Goal: Task Accomplishment & Management: Complete application form

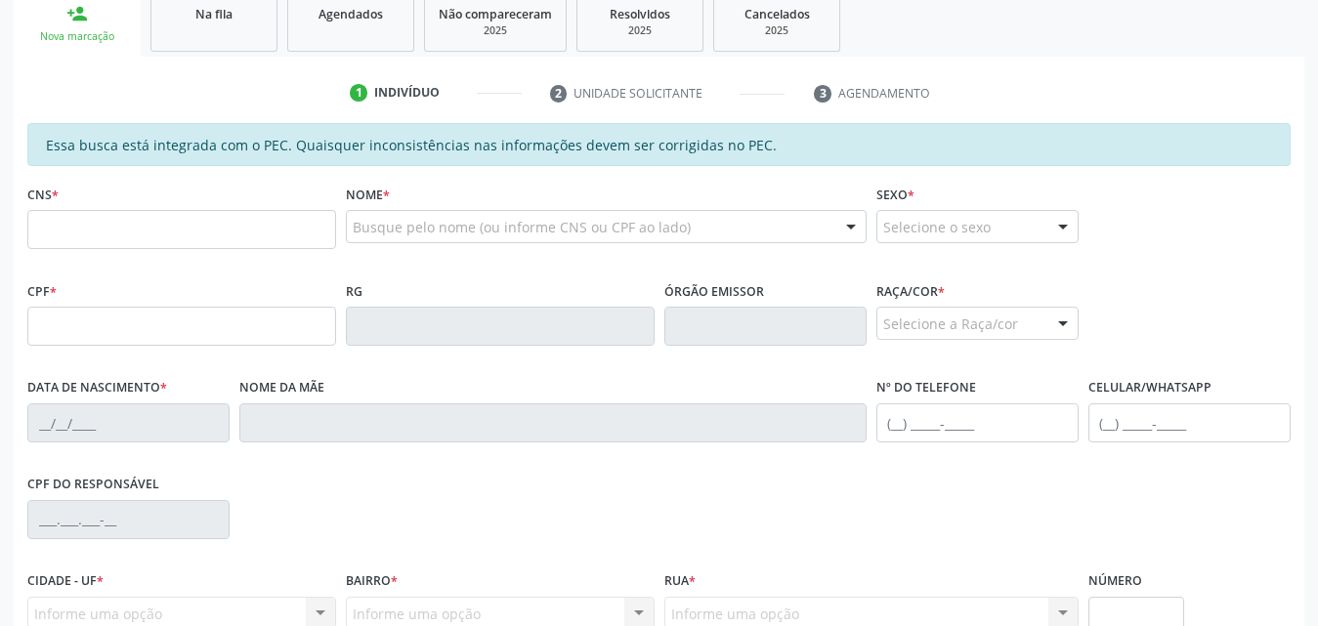
scroll to position [293, 0]
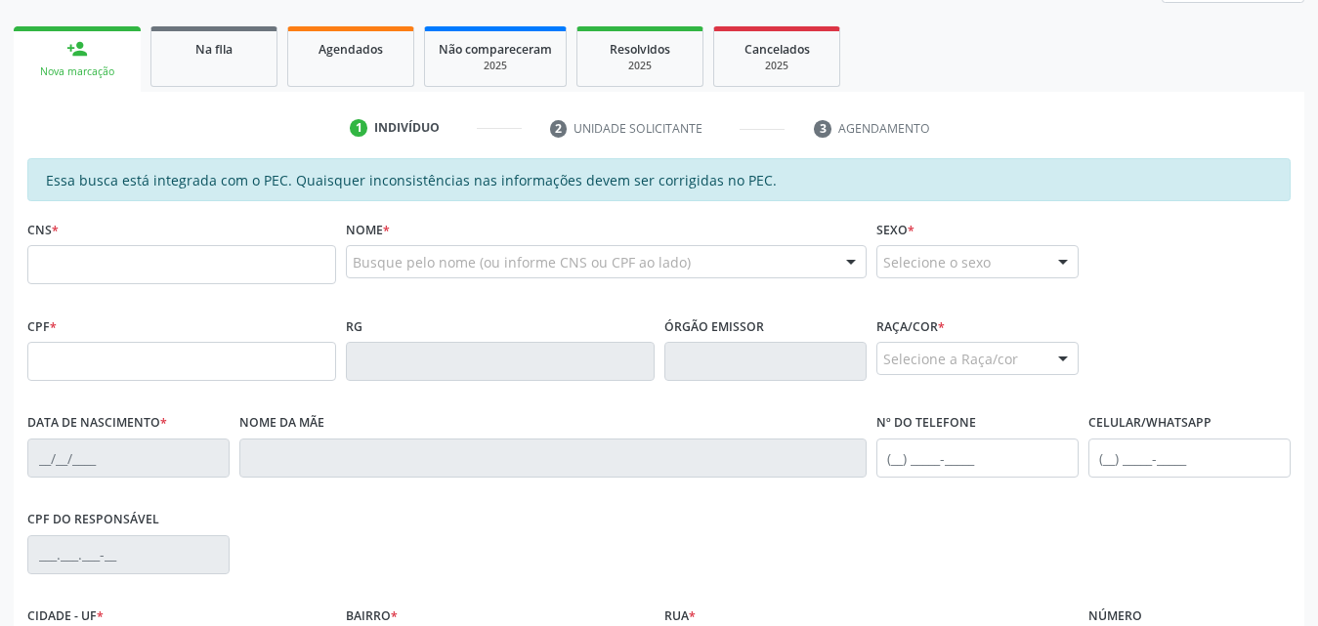
click at [159, 263] on input "text" at bounding box center [181, 264] width 309 height 39
type input "7"
type input "700 7099 4117 6270"
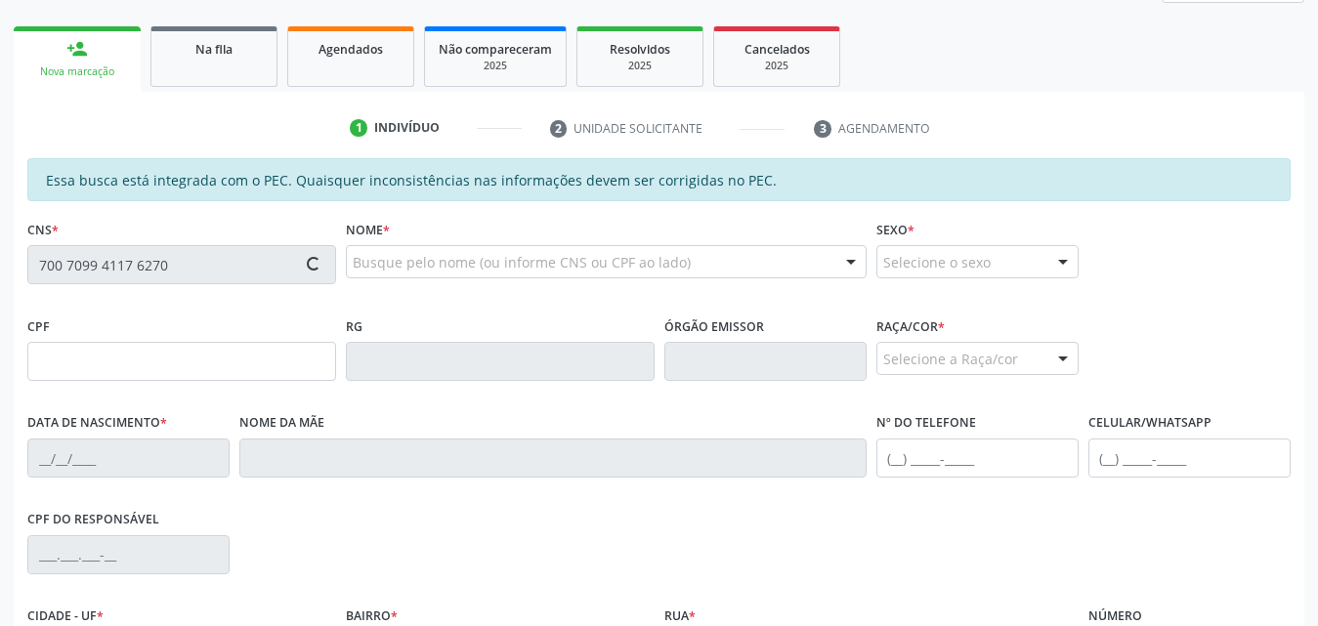
type input "071.083.954-52"
type input "[DATE]"
type input "[PERSON_NAME]"
type input "[PHONE_NUMBER]"
type input "S/N"
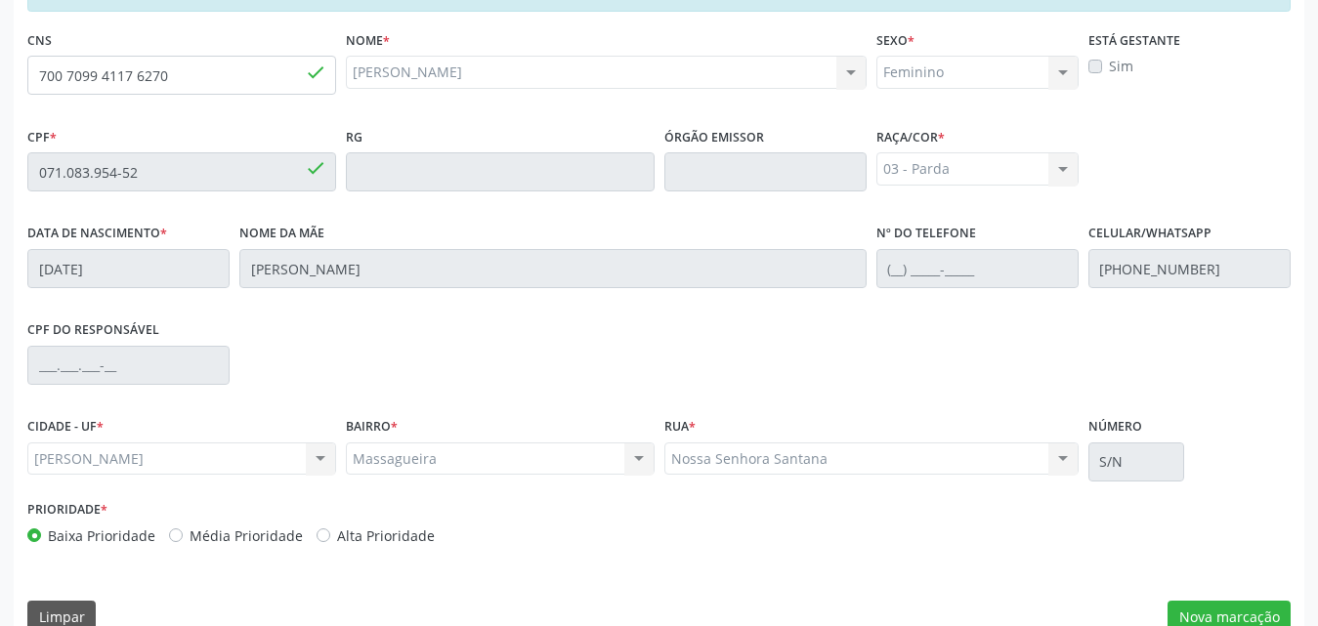
scroll to position [517, 0]
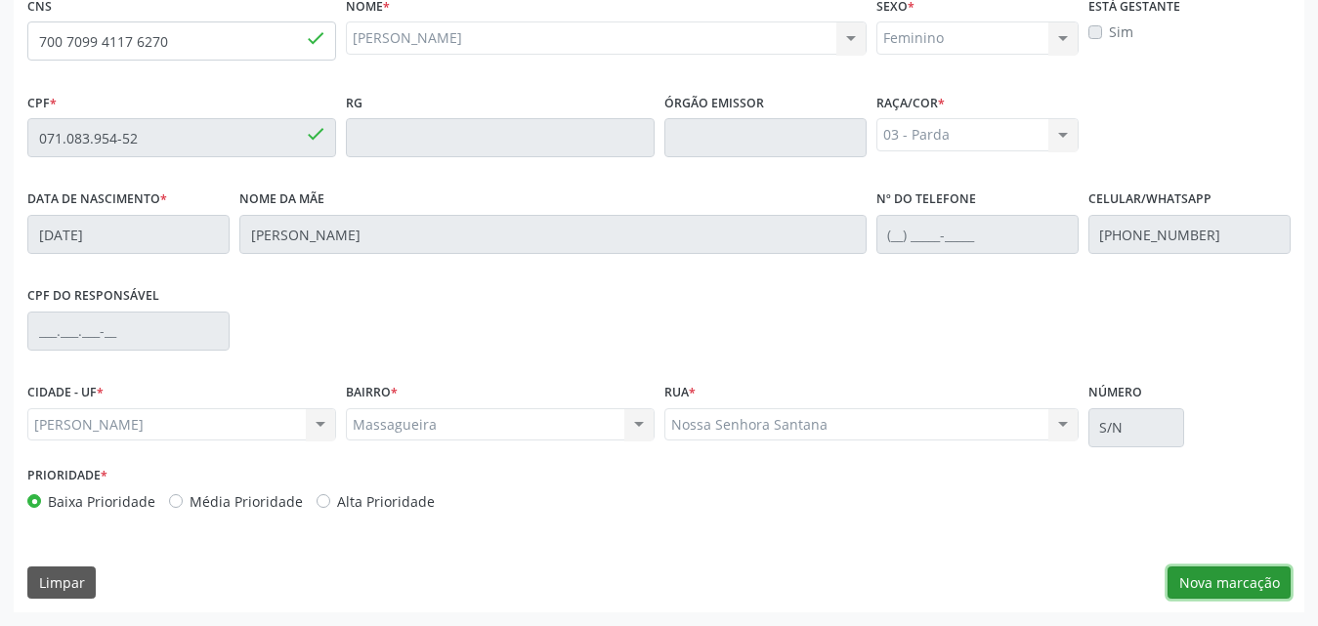
click at [1204, 580] on button "Nova marcação" at bounding box center [1228, 583] width 123 height 33
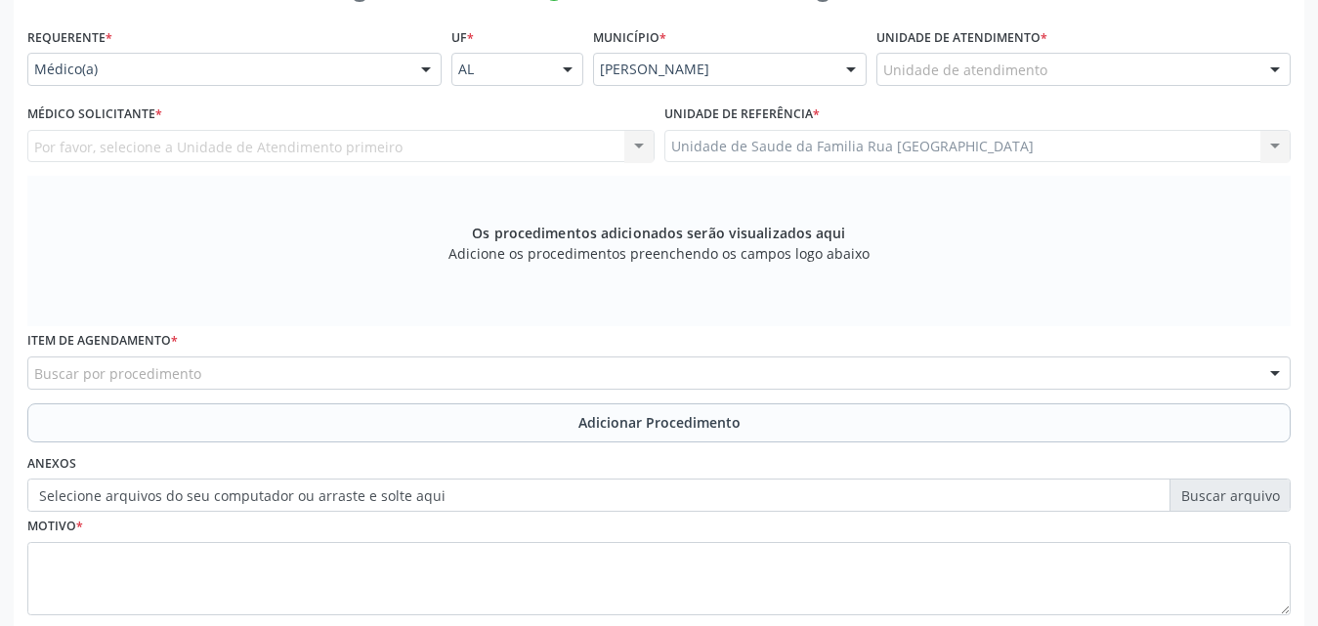
scroll to position [321, 0]
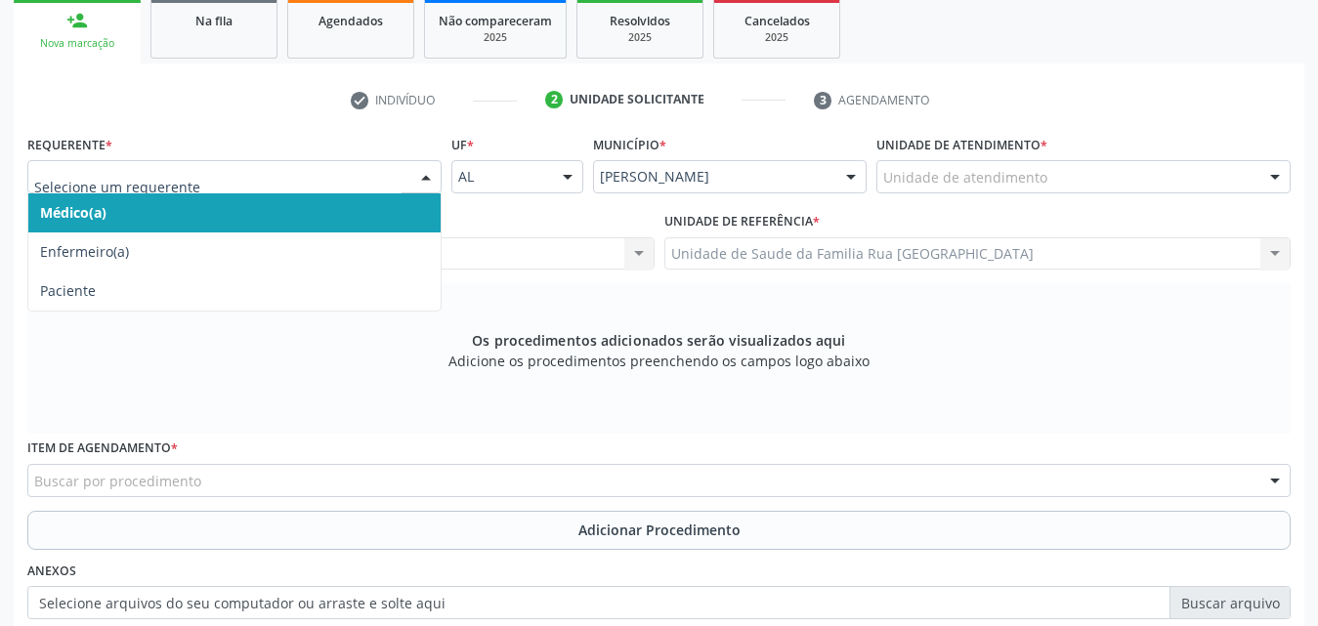
click at [415, 177] on div at bounding box center [425, 177] width 29 height 33
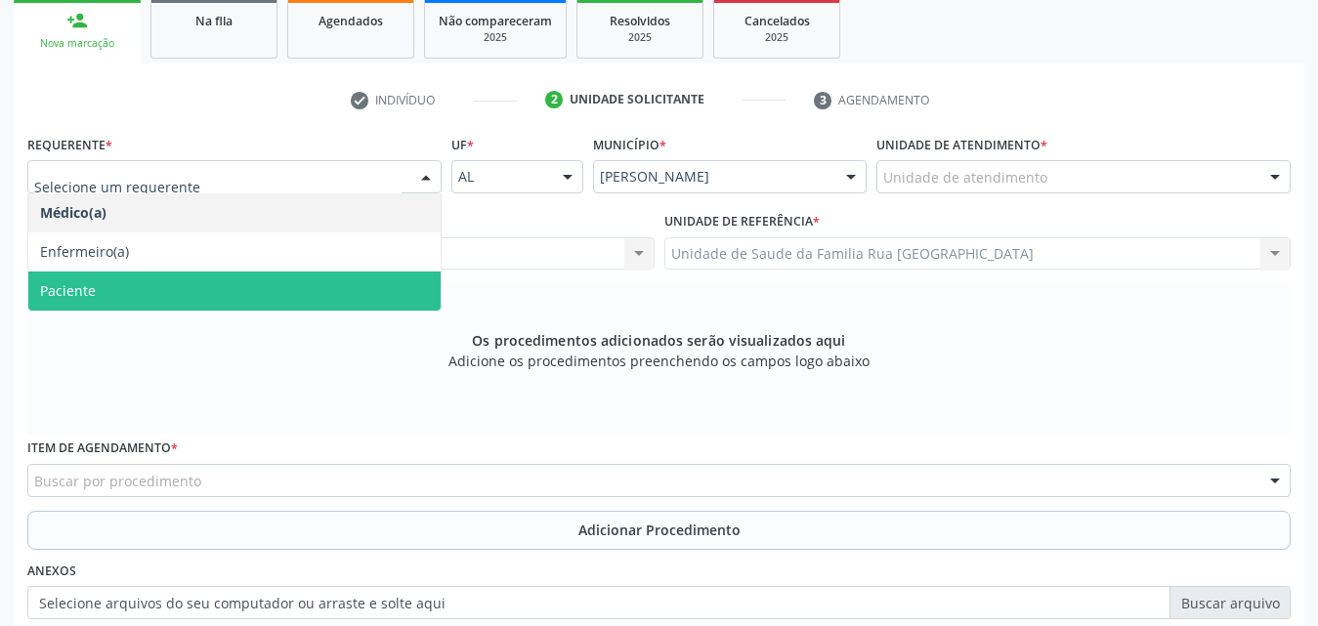
click at [91, 285] on span "Paciente" at bounding box center [68, 290] width 56 height 19
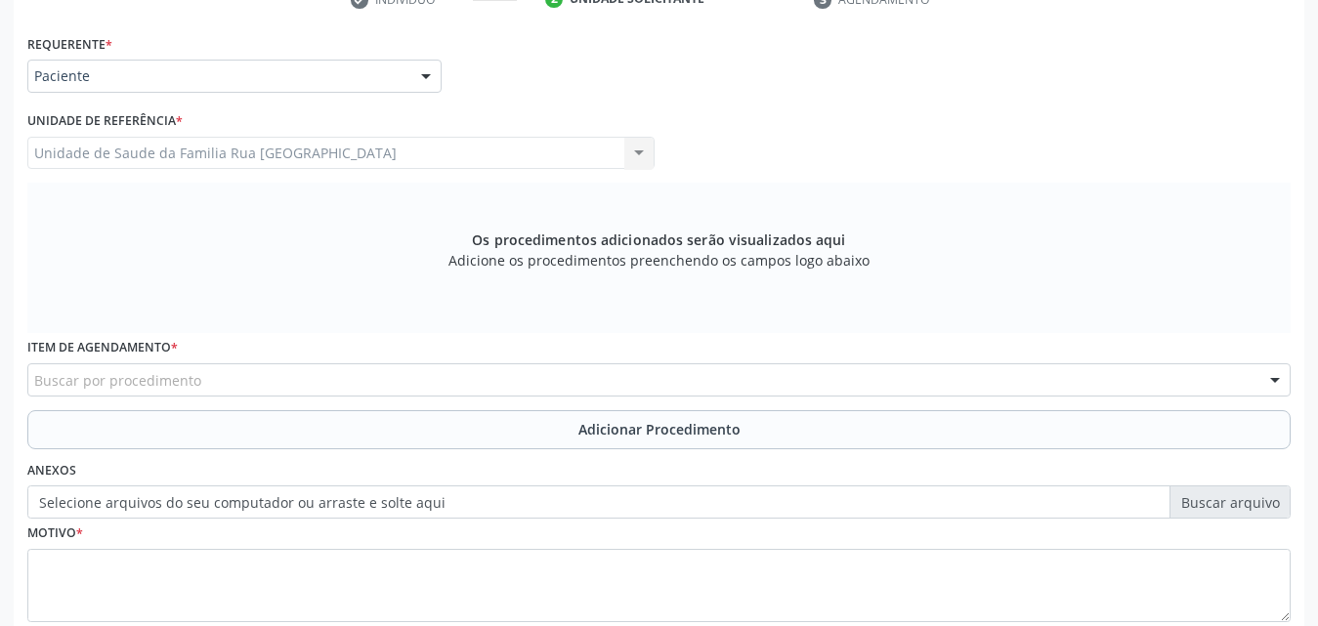
scroll to position [517, 0]
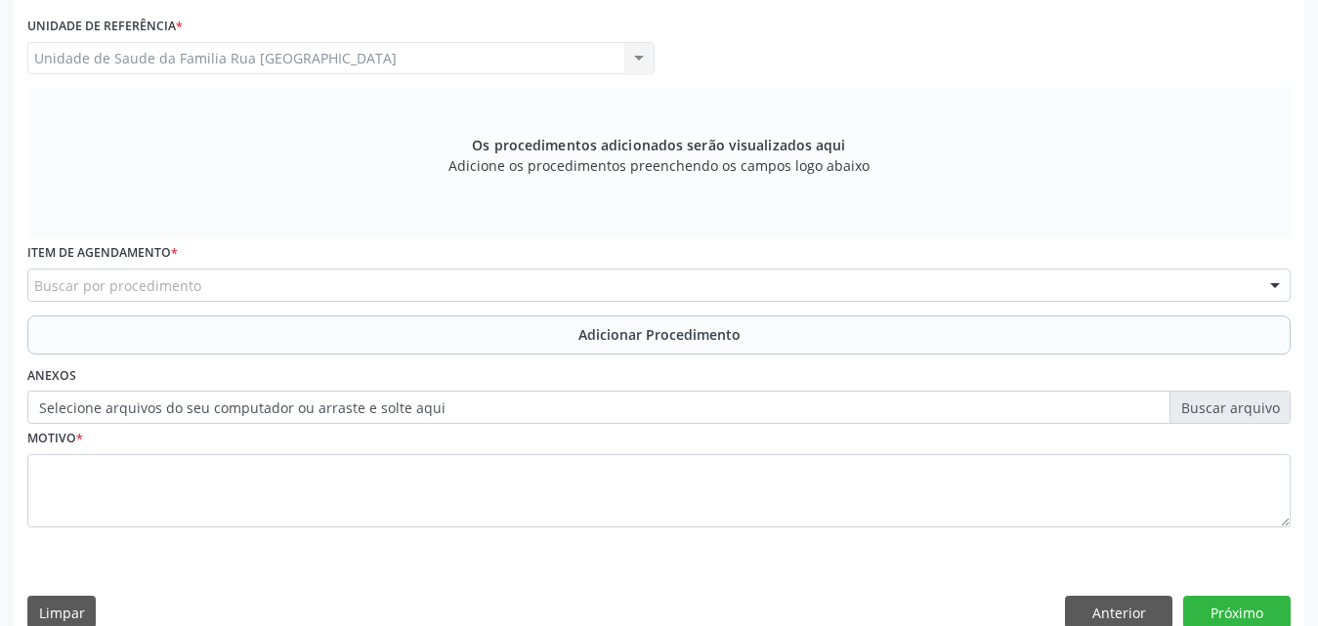
click at [229, 279] on div "Buscar por procedimento" at bounding box center [658, 285] width 1263 height 33
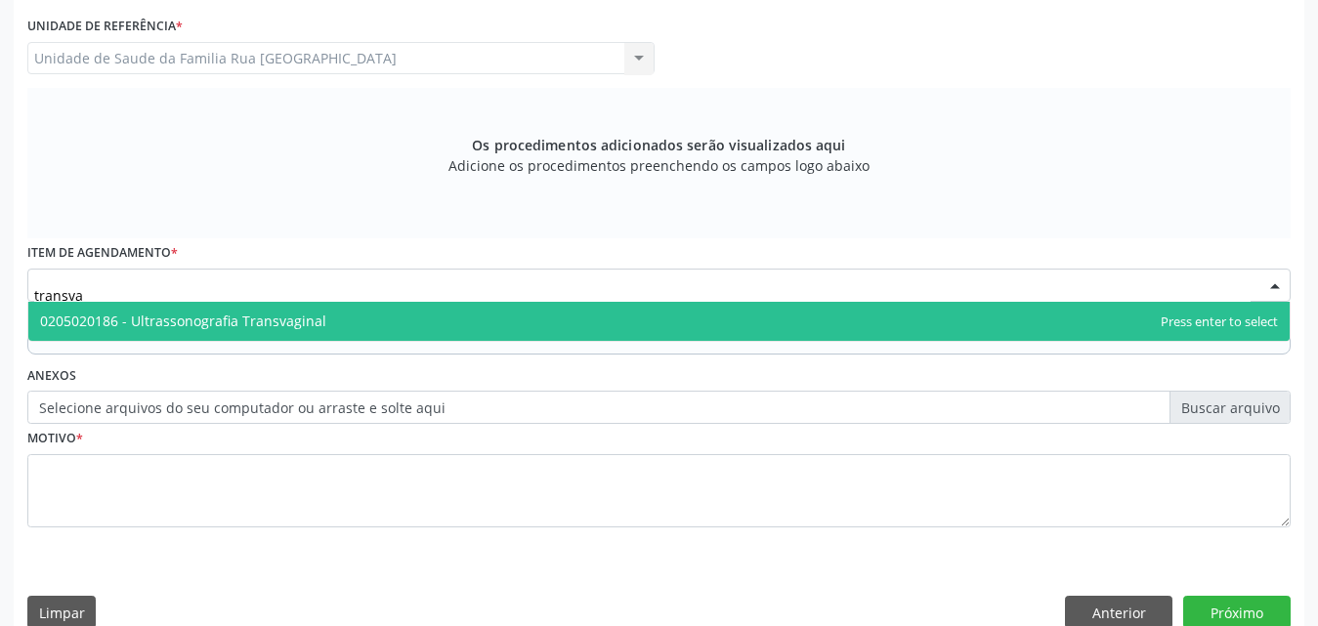
click at [247, 318] on span "0205020186 - Ultrassonografia Transvaginal" at bounding box center [183, 321] width 286 height 19
type input "transva"
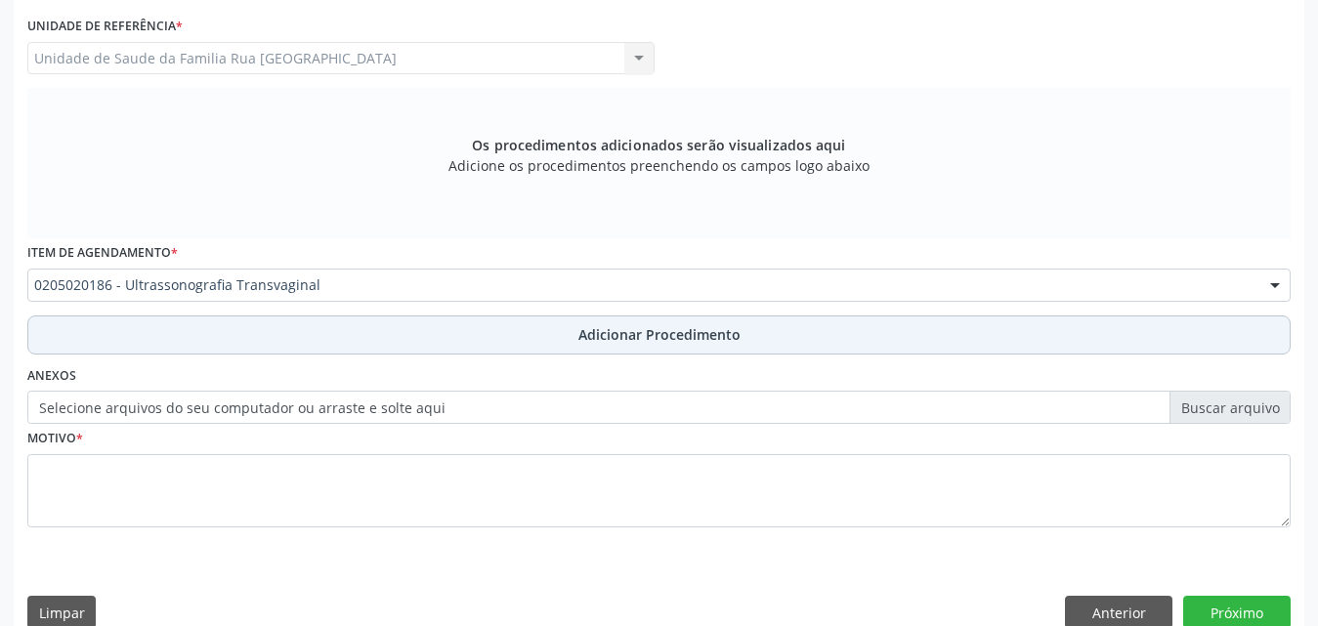
click at [624, 334] on span "Adicionar Procedimento" at bounding box center [659, 334] width 162 height 21
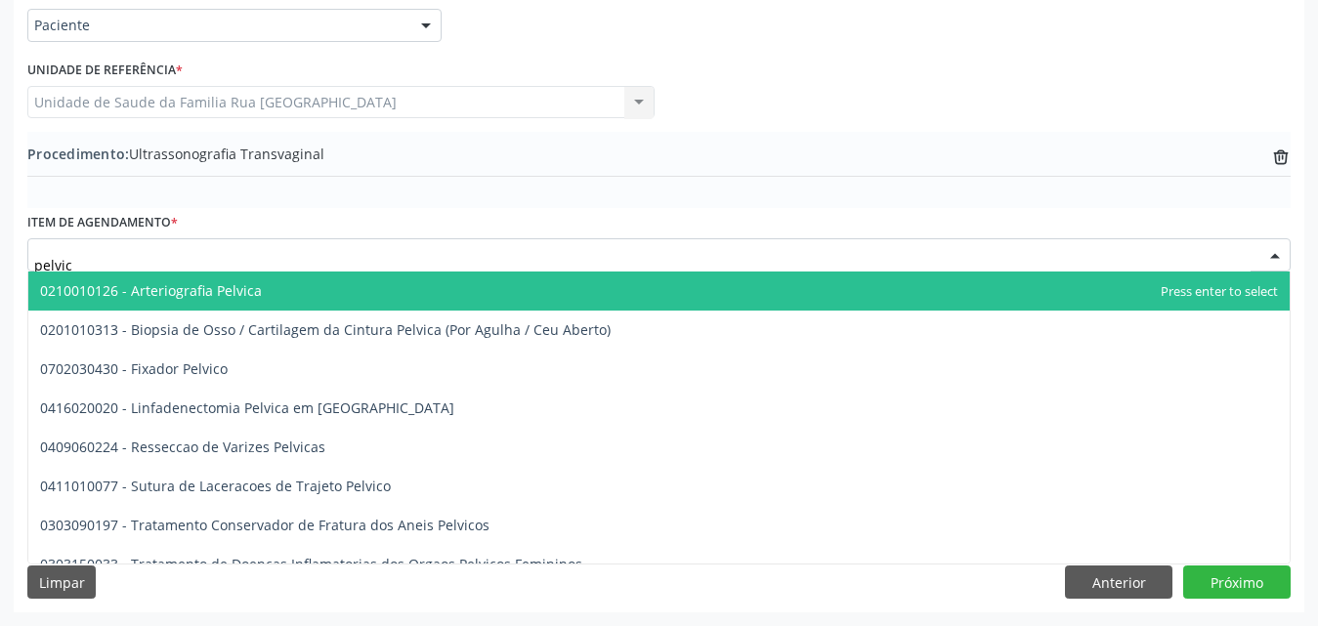
type input "pelvica"
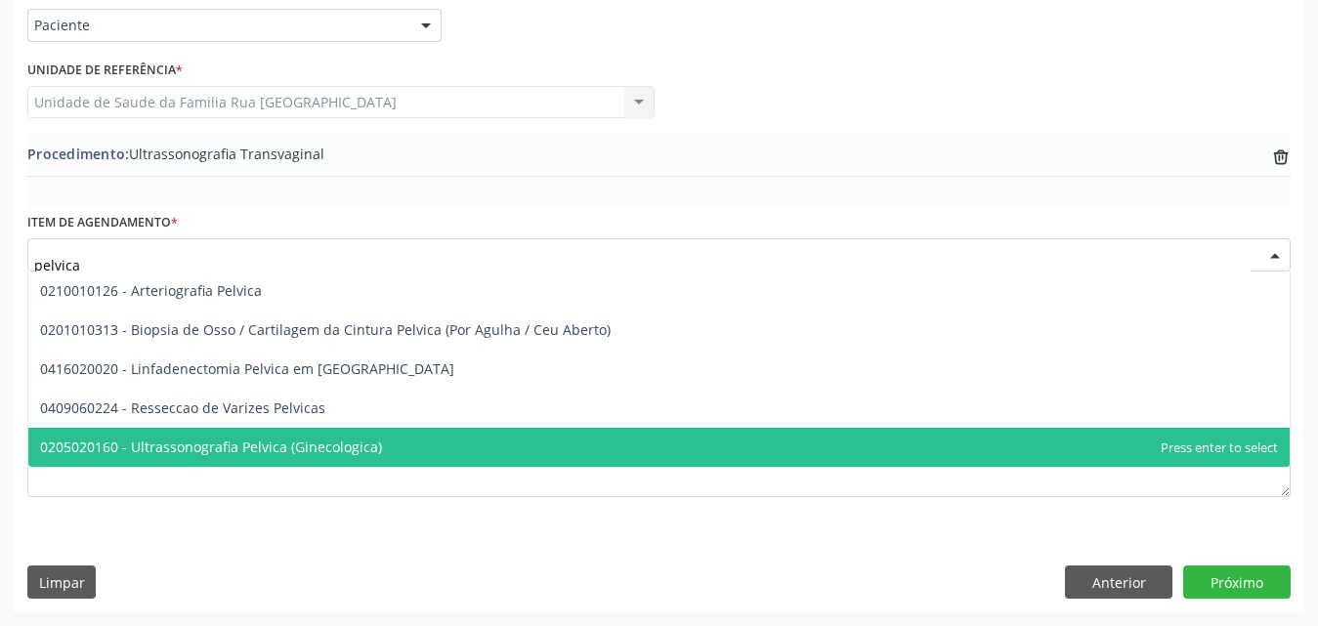
click at [278, 451] on span "0205020160 - Ultrassonografia Pelvica (Ginecologica)" at bounding box center [211, 447] width 342 height 19
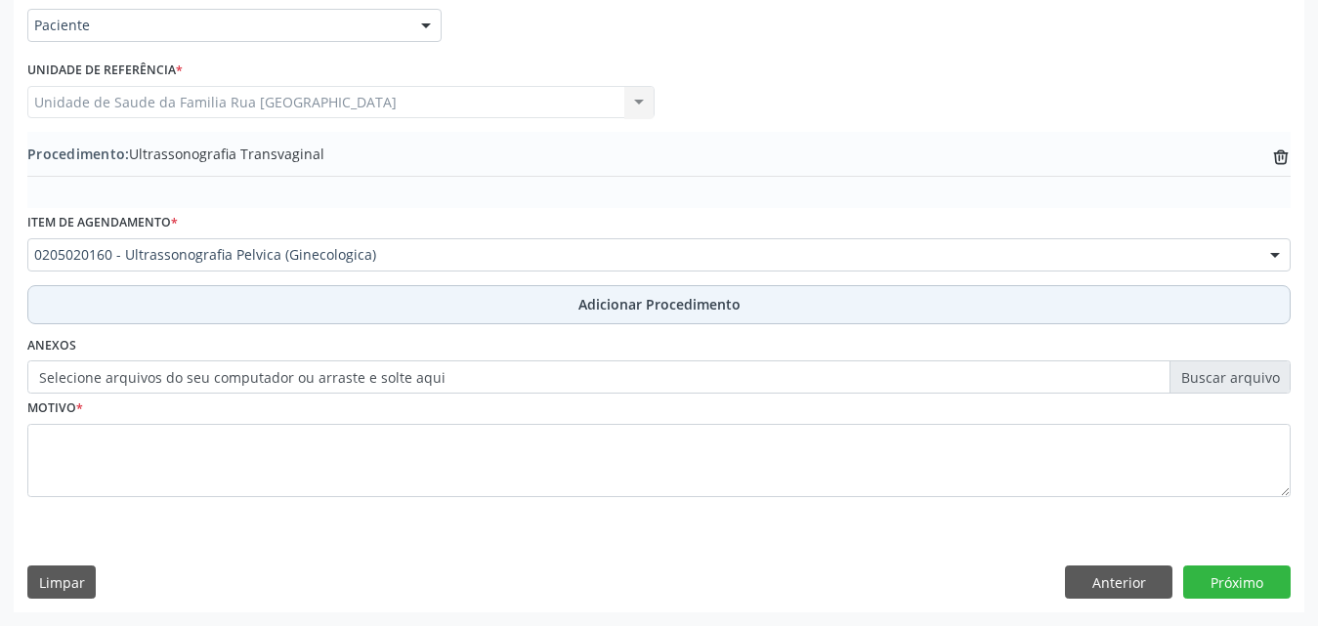
click at [686, 303] on span "Adicionar Procedimento" at bounding box center [659, 304] width 162 height 21
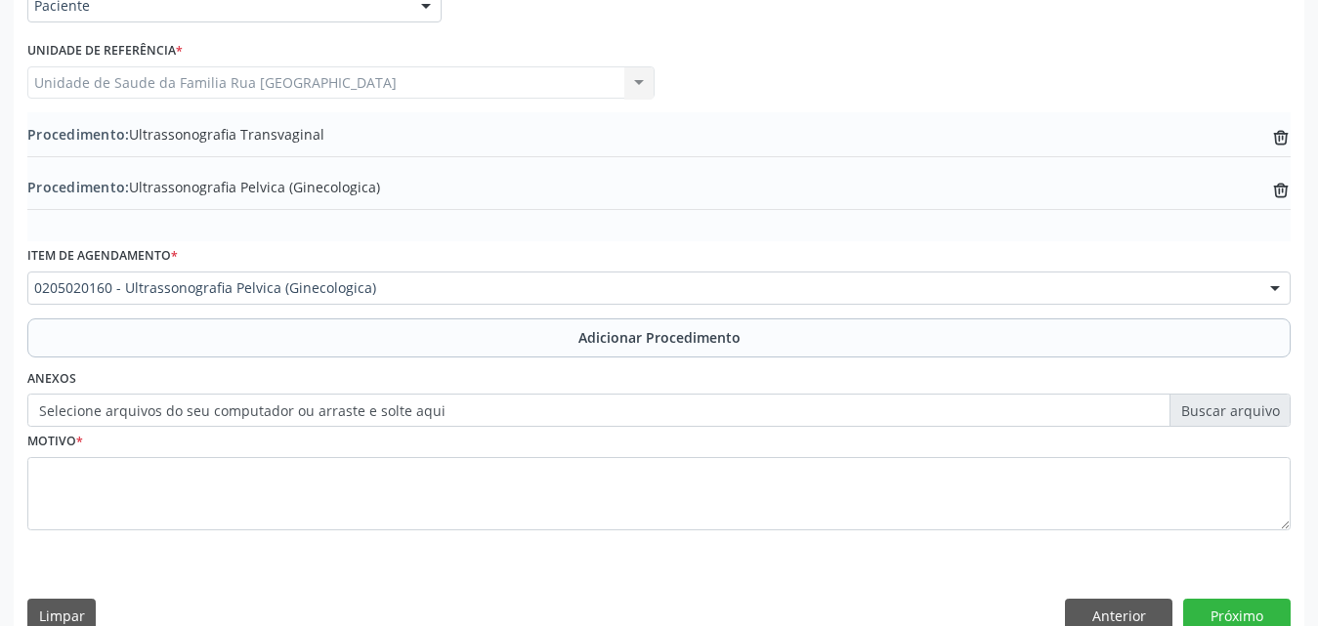
scroll to position [526, 0]
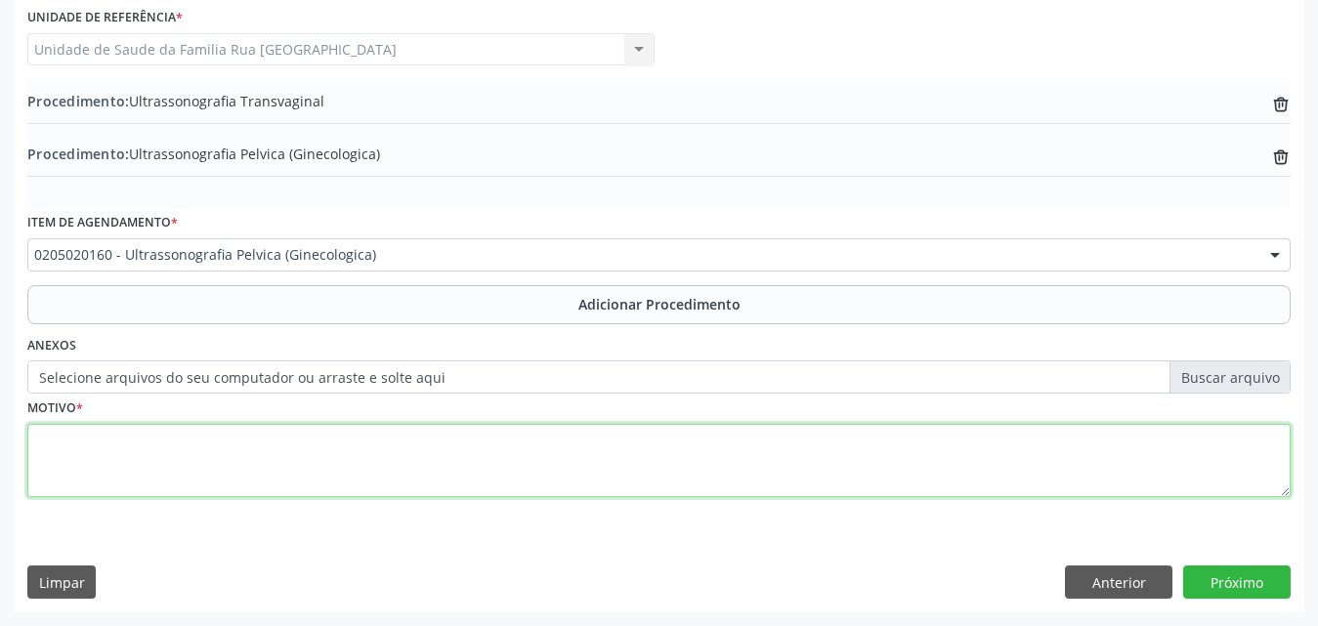
click at [233, 445] on textarea at bounding box center [658, 461] width 1263 height 74
type textarea "d"
type textarea "DOR PELVICA"
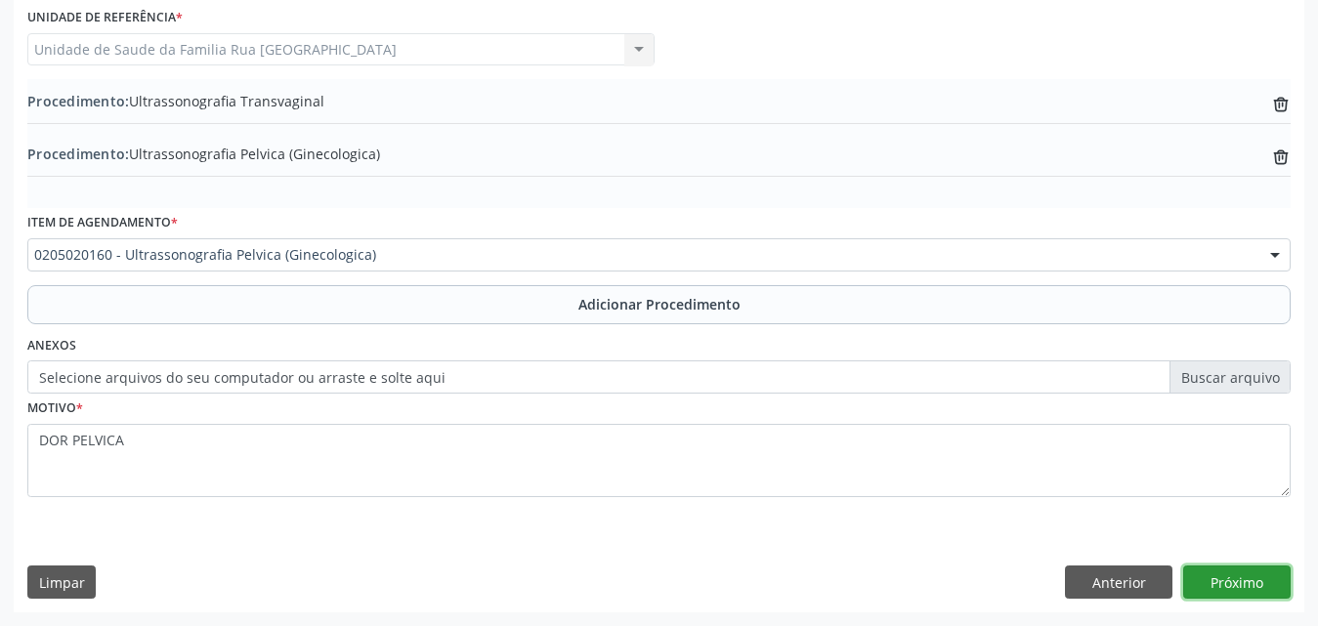
click at [1248, 585] on button "Próximo" at bounding box center [1236, 582] width 107 height 33
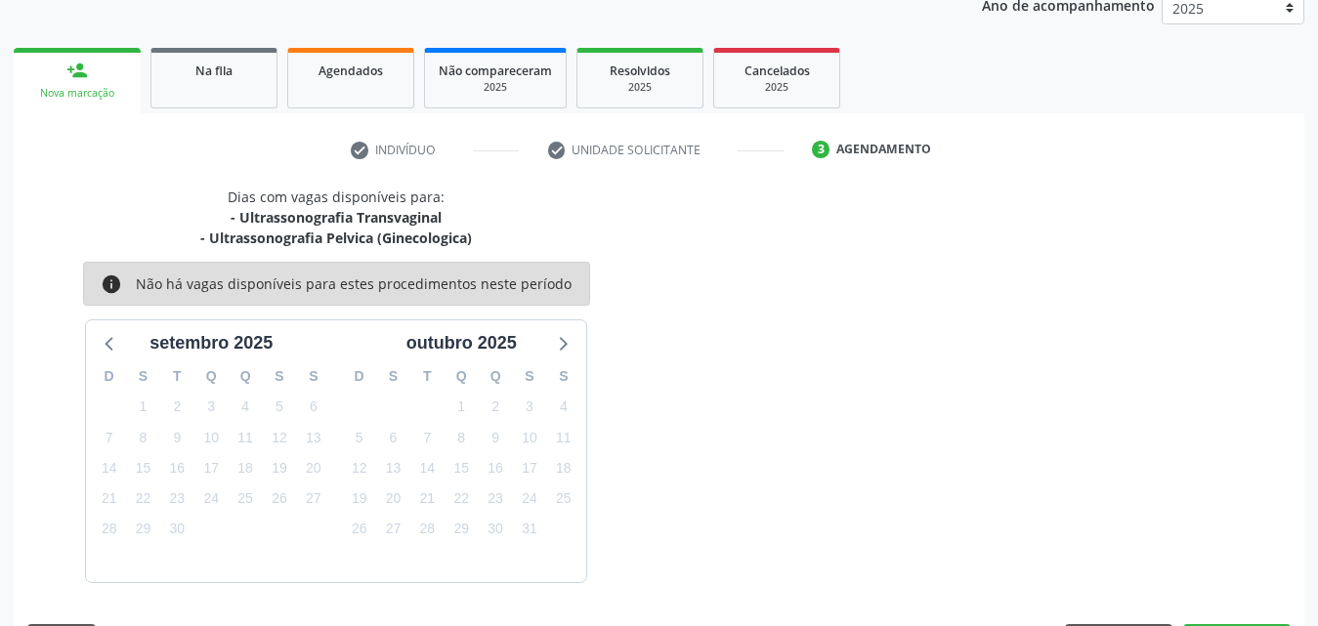
scroll to position [329, 0]
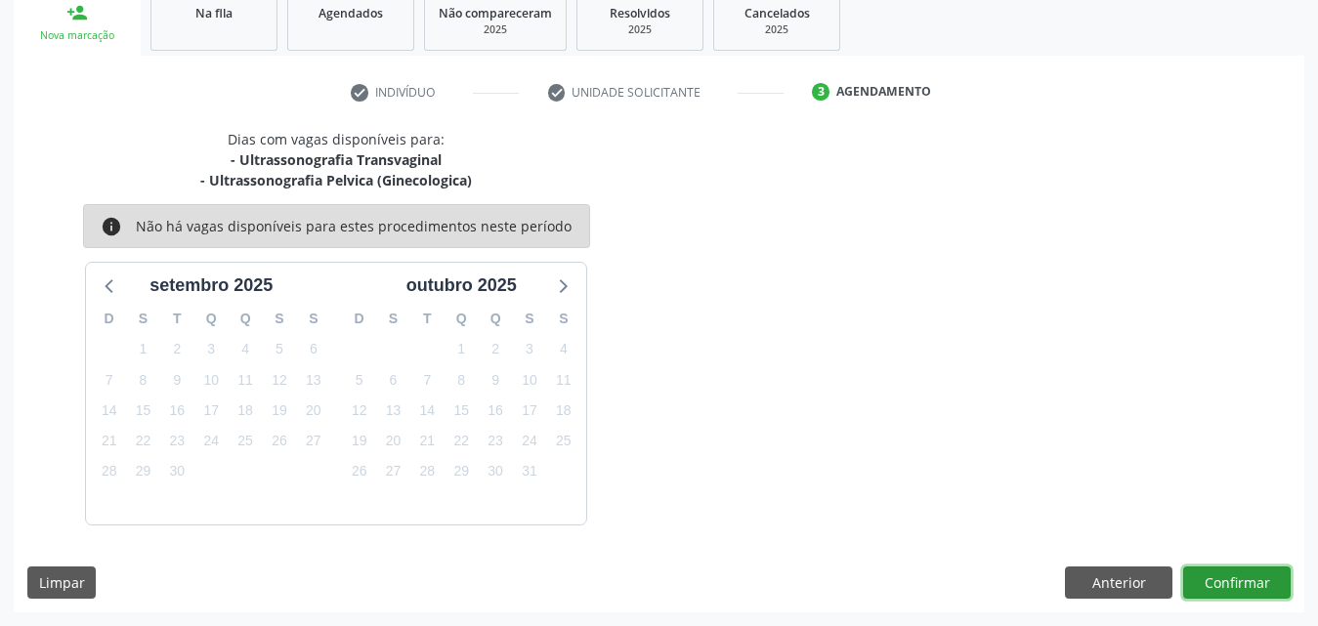
click at [1248, 584] on button "Confirmar" at bounding box center [1236, 583] width 107 height 33
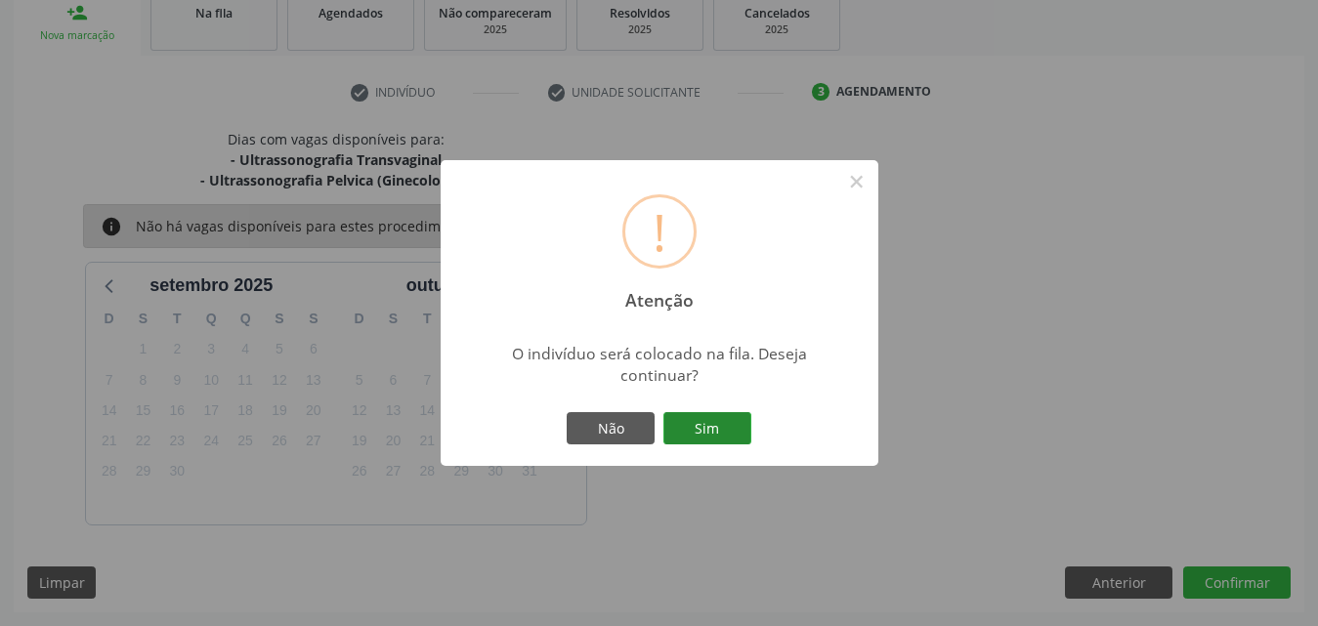
click at [748, 428] on button "Sim" at bounding box center [707, 428] width 88 height 33
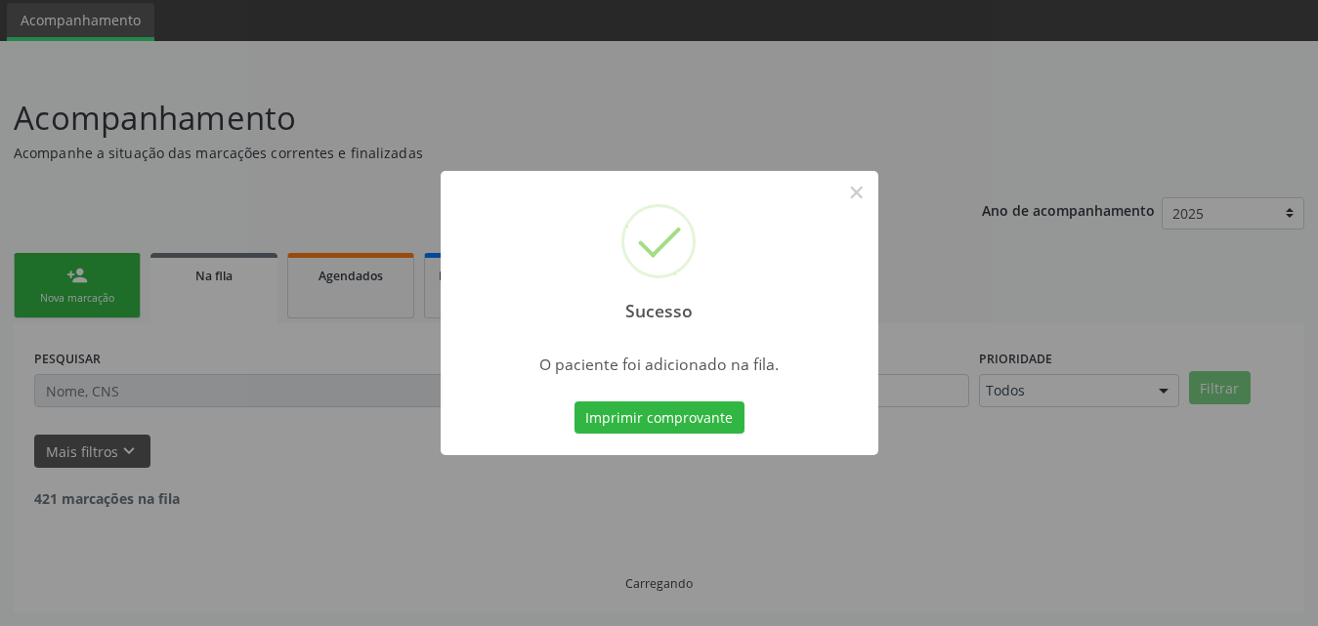
scroll to position [46, 0]
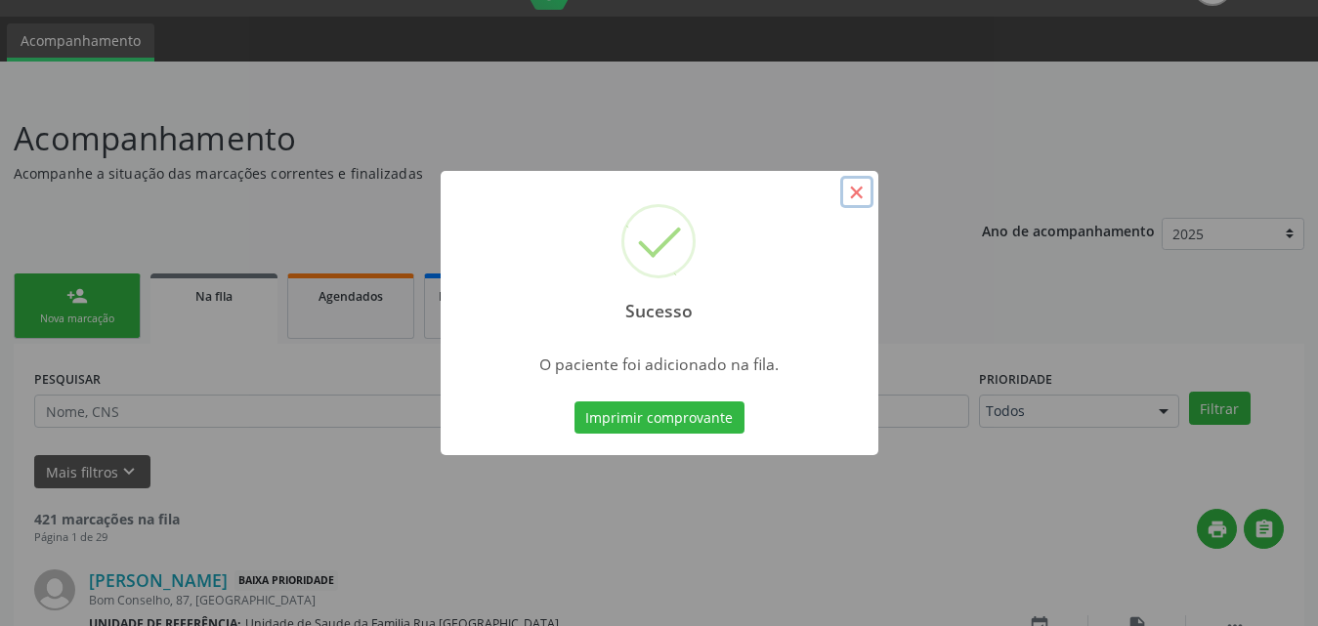
click at [855, 198] on button "×" at bounding box center [856, 192] width 33 height 33
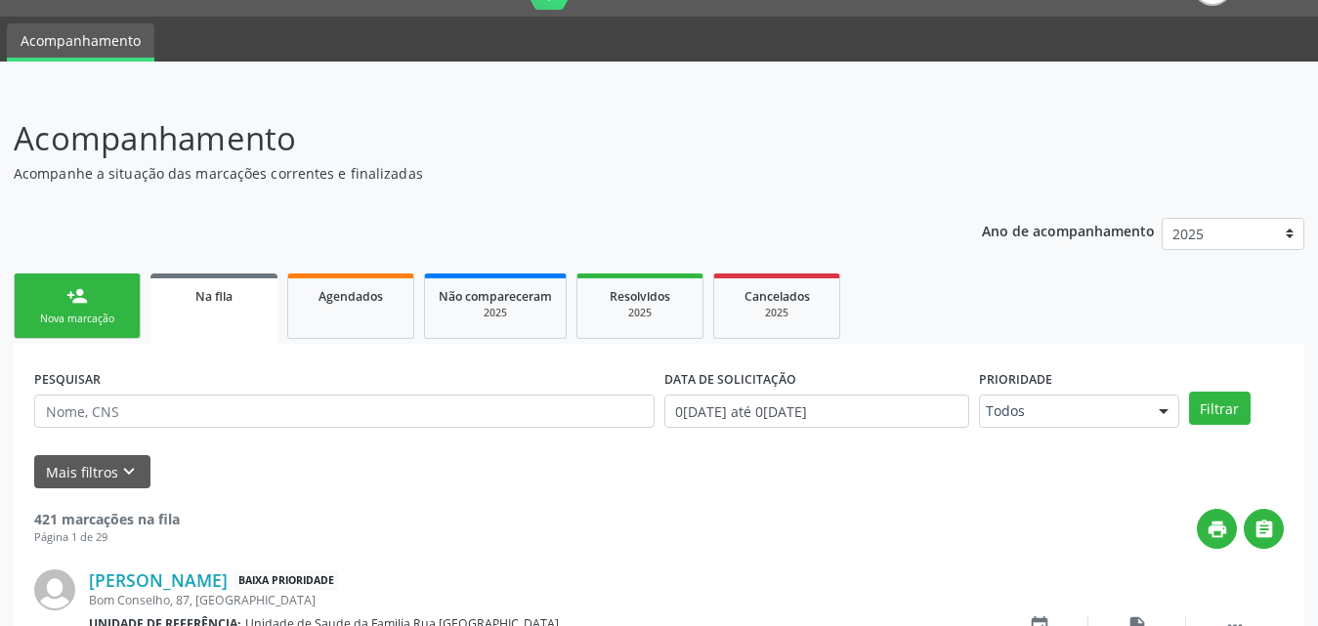
click at [86, 310] on link "person_add Nova marcação" at bounding box center [77, 306] width 127 height 65
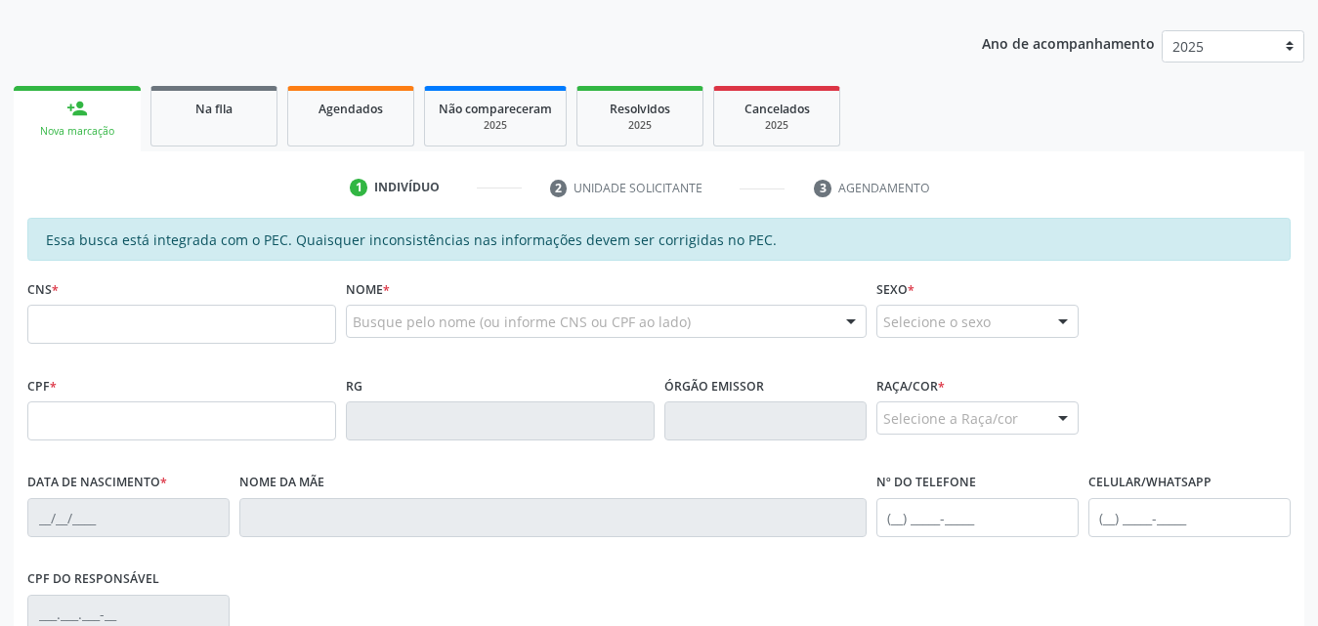
scroll to position [241, 0]
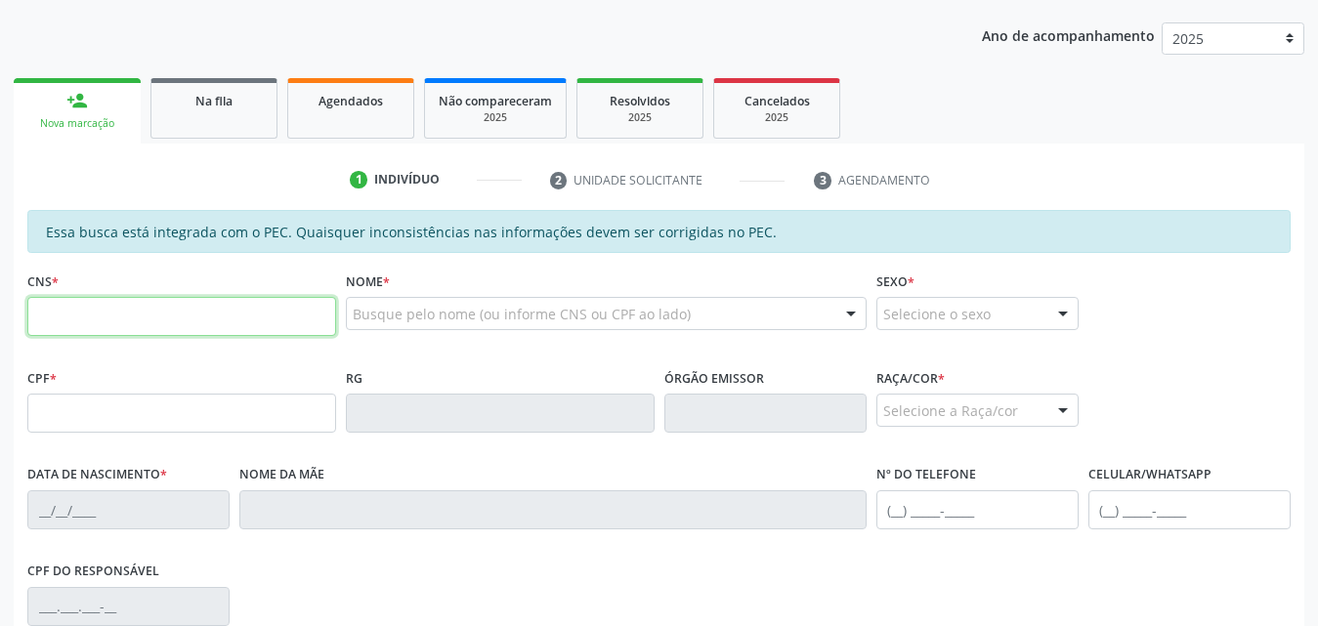
click at [180, 330] on input "text" at bounding box center [181, 316] width 309 height 39
type input "700 7099 4117 6270"
type input "071.083.954-52"
type input "[DATE]"
type input "[PERSON_NAME]"
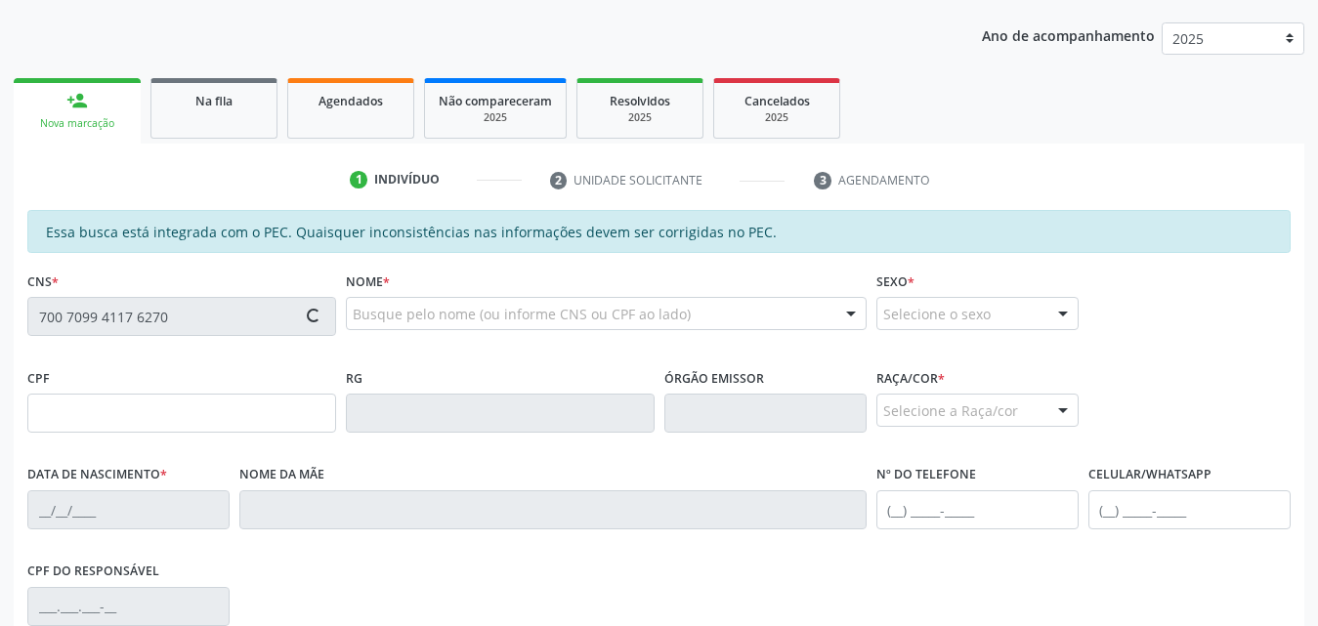
type input "[PHONE_NUMBER]"
type input "S/N"
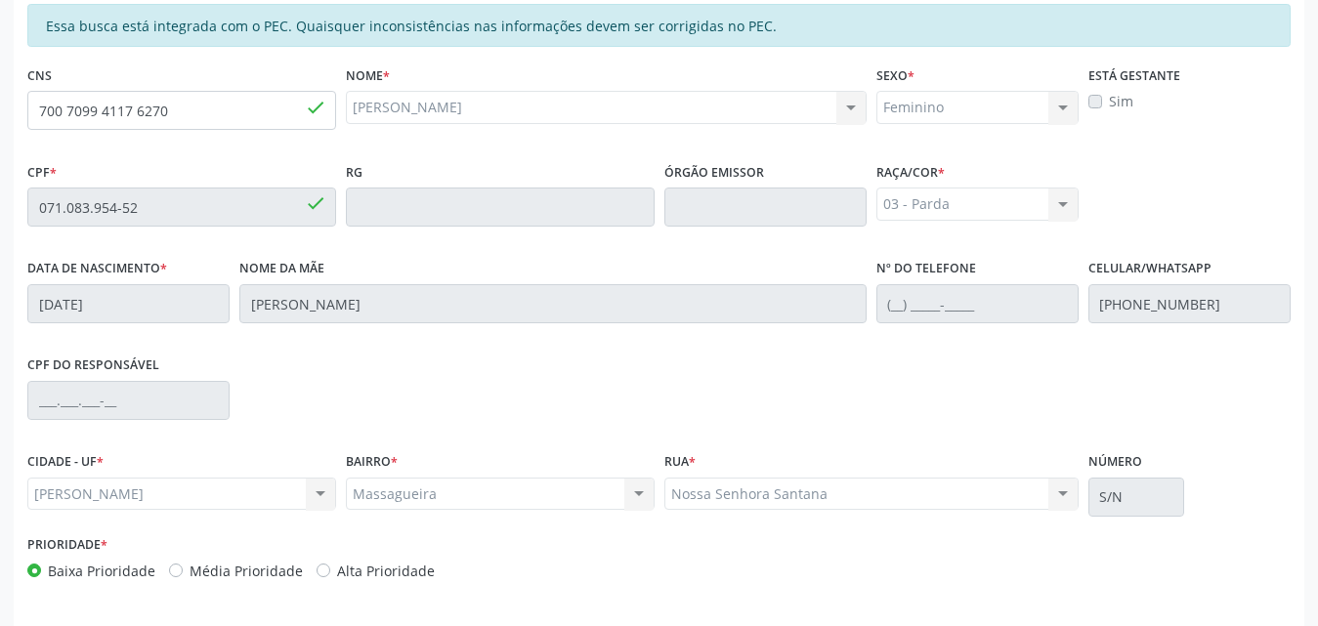
scroll to position [517, 0]
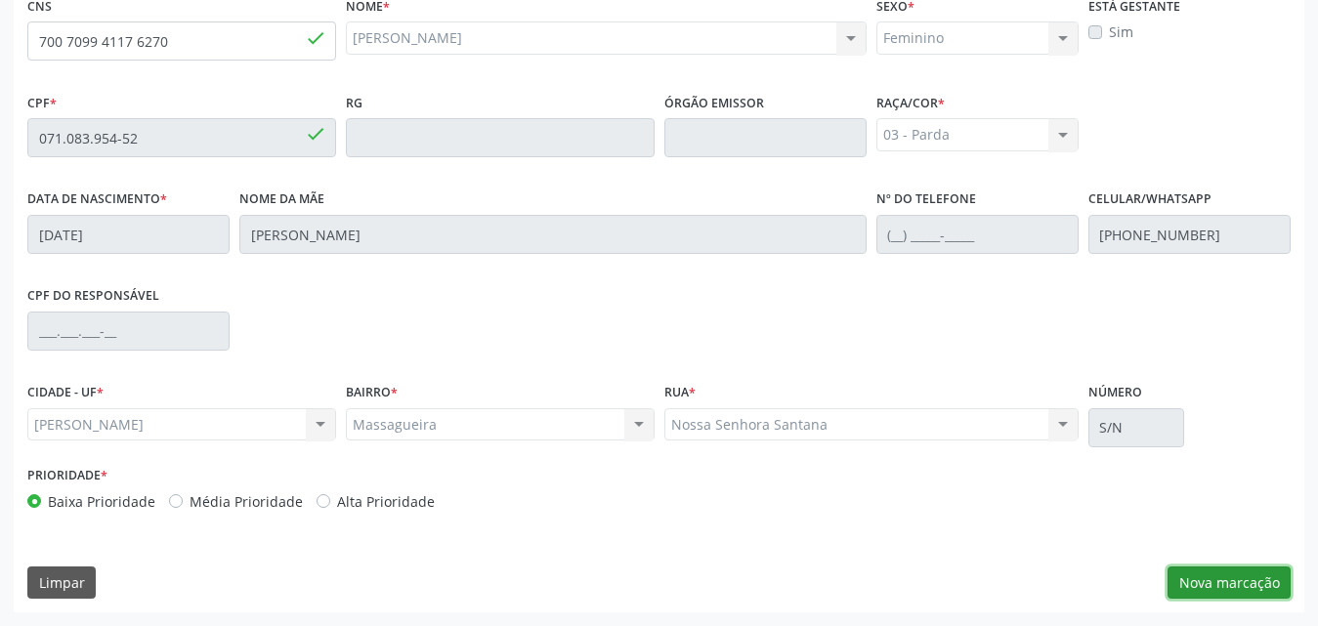
click at [1210, 576] on button "Nova marcação" at bounding box center [1228, 583] width 123 height 33
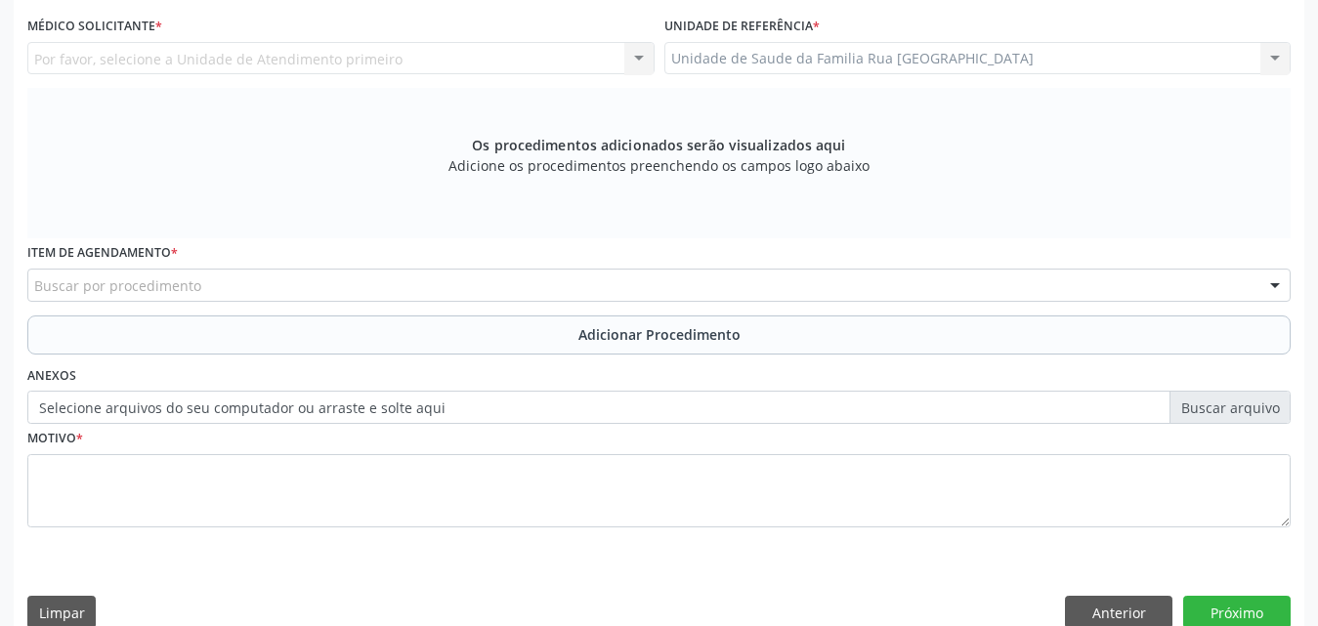
scroll to position [321, 0]
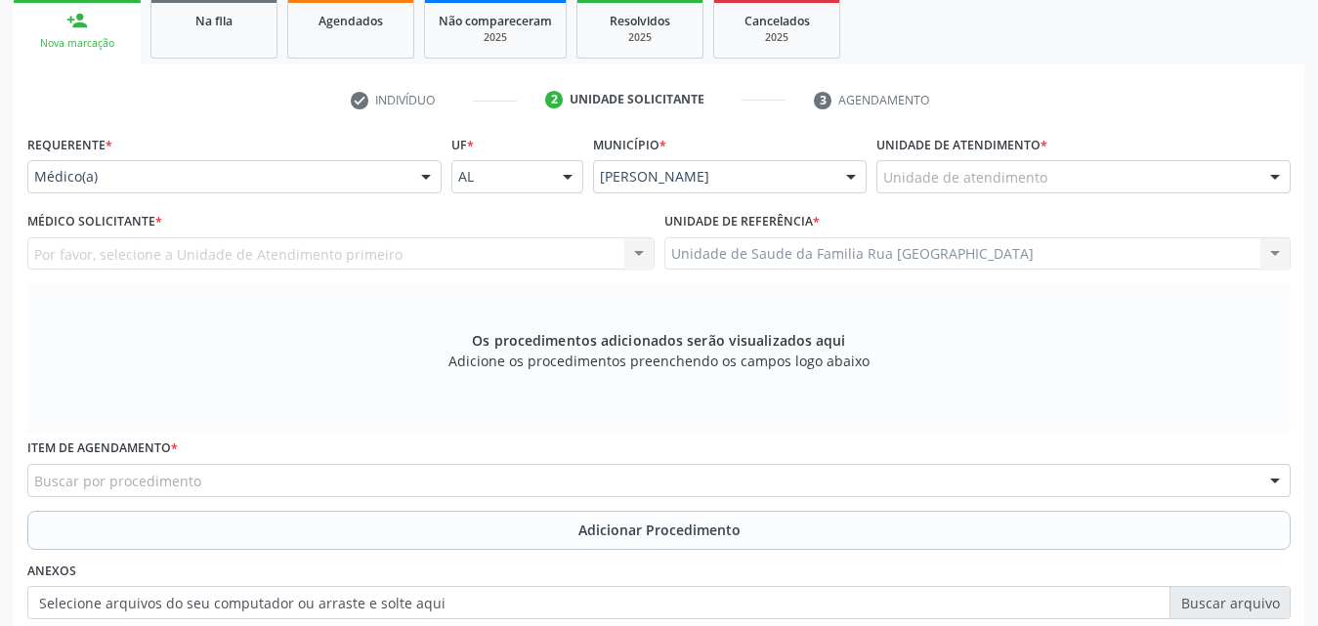
click at [432, 180] on div at bounding box center [425, 177] width 29 height 33
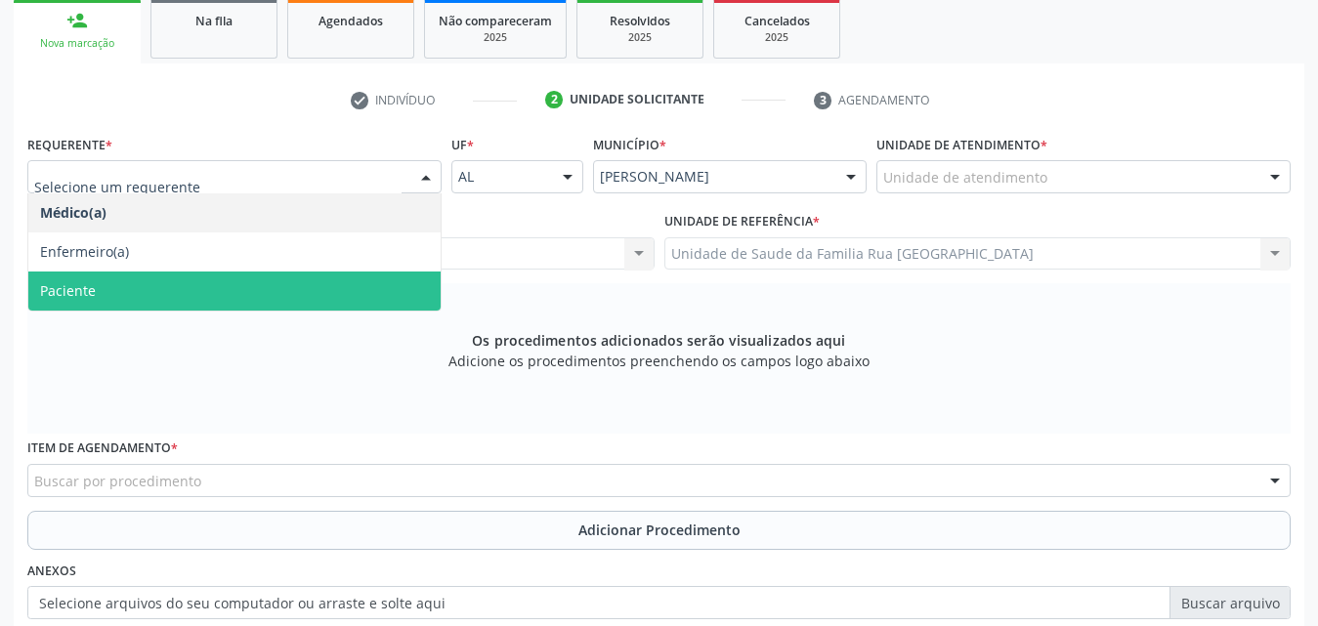
click at [235, 286] on span "Paciente" at bounding box center [234, 291] width 412 height 39
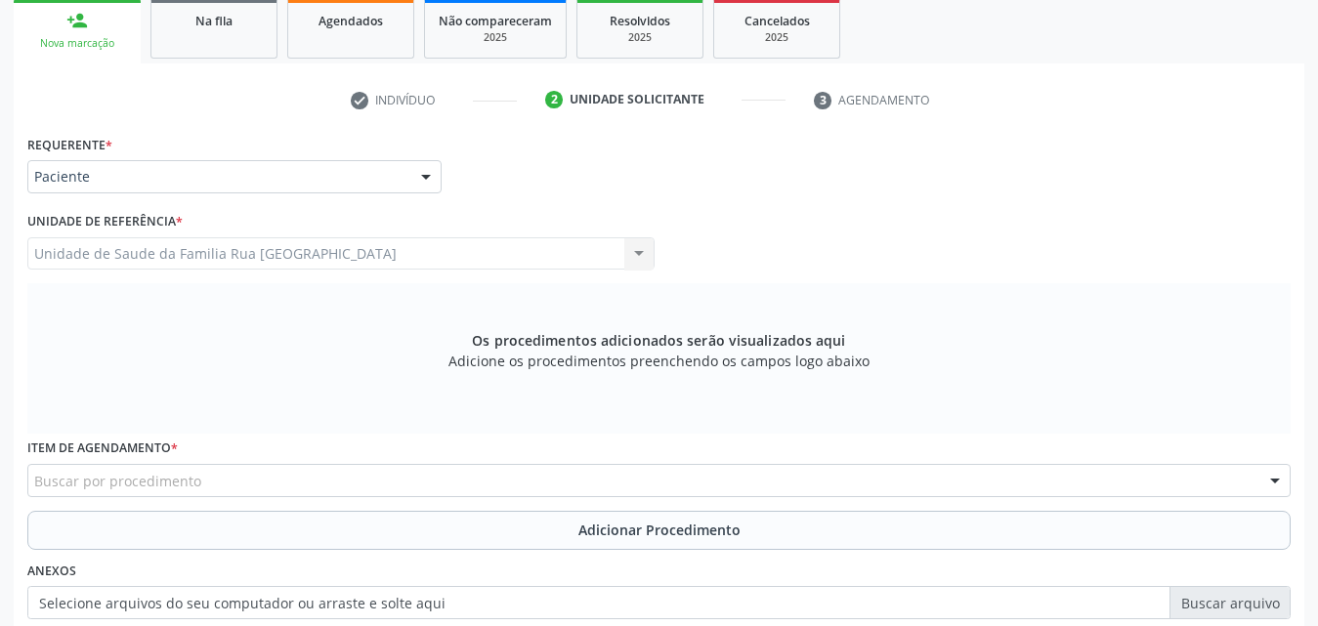
click at [248, 243] on div "Unidade de Saude da Familia Rua [GEOGRAPHIC_DATA] da Familia [GEOGRAPHIC_DATA] …" at bounding box center [340, 253] width 627 height 33
click at [246, 253] on div "Unidade de Saude da Familia Rua [GEOGRAPHIC_DATA] da Familia [GEOGRAPHIC_DATA] …" at bounding box center [340, 253] width 627 height 33
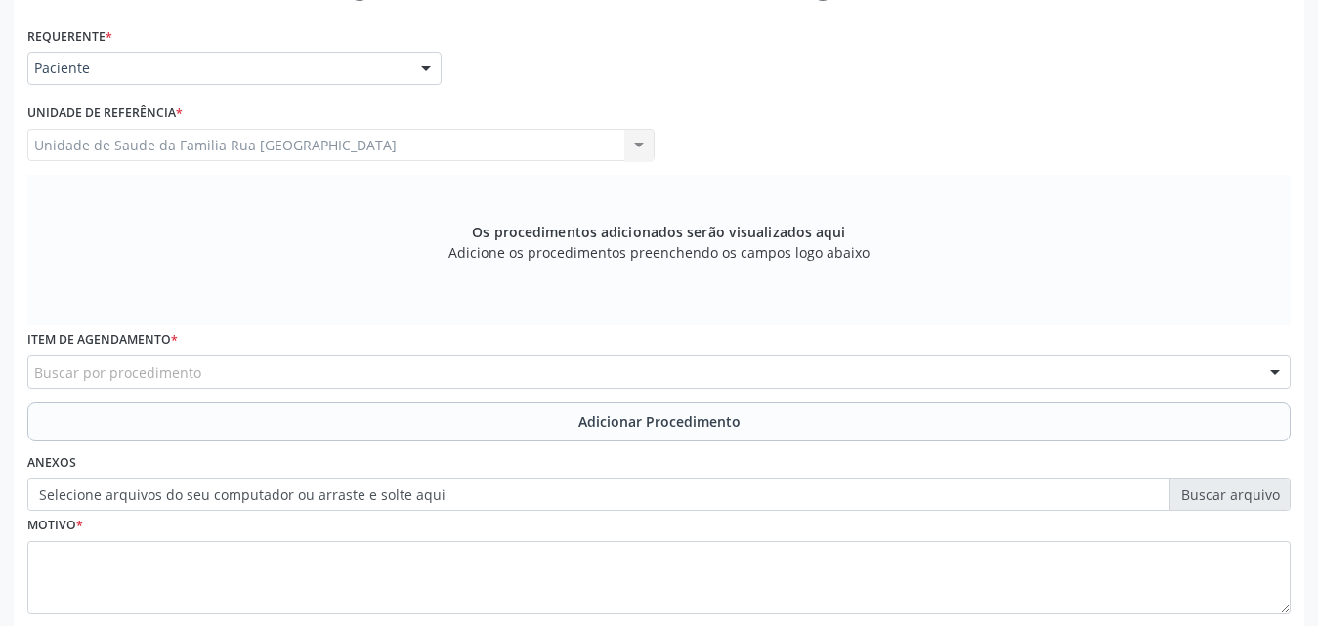
scroll to position [547, 0]
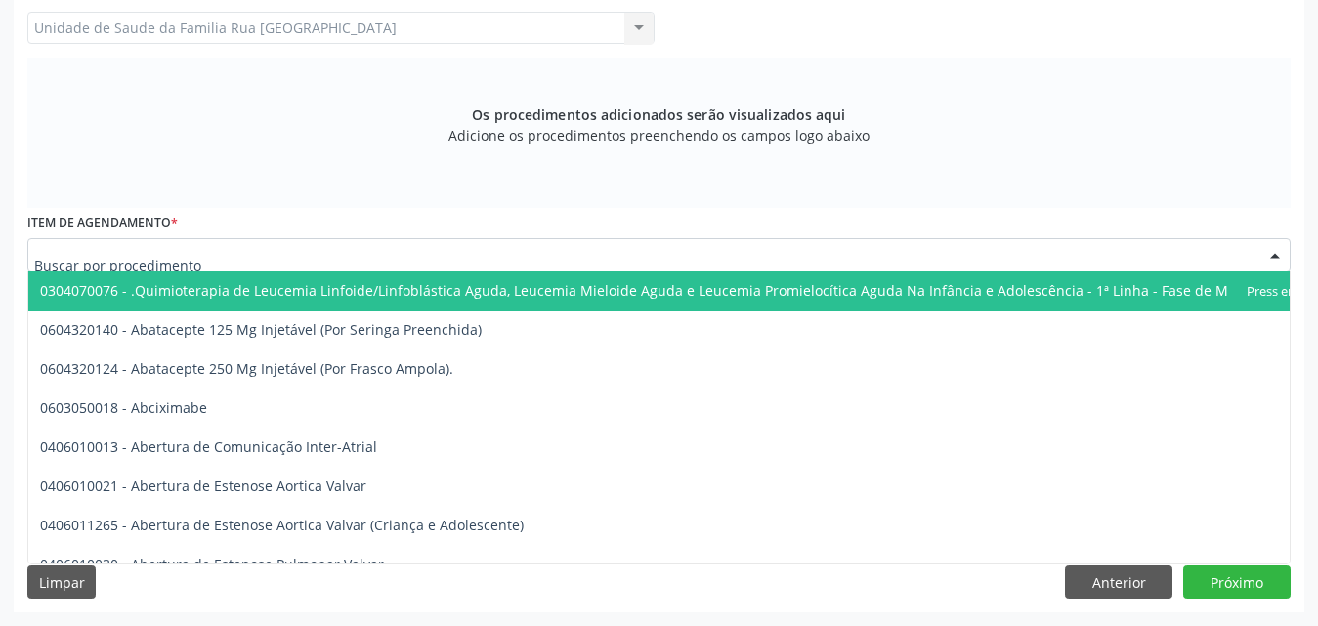
click at [373, 252] on div at bounding box center [658, 254] width 1263 height 33
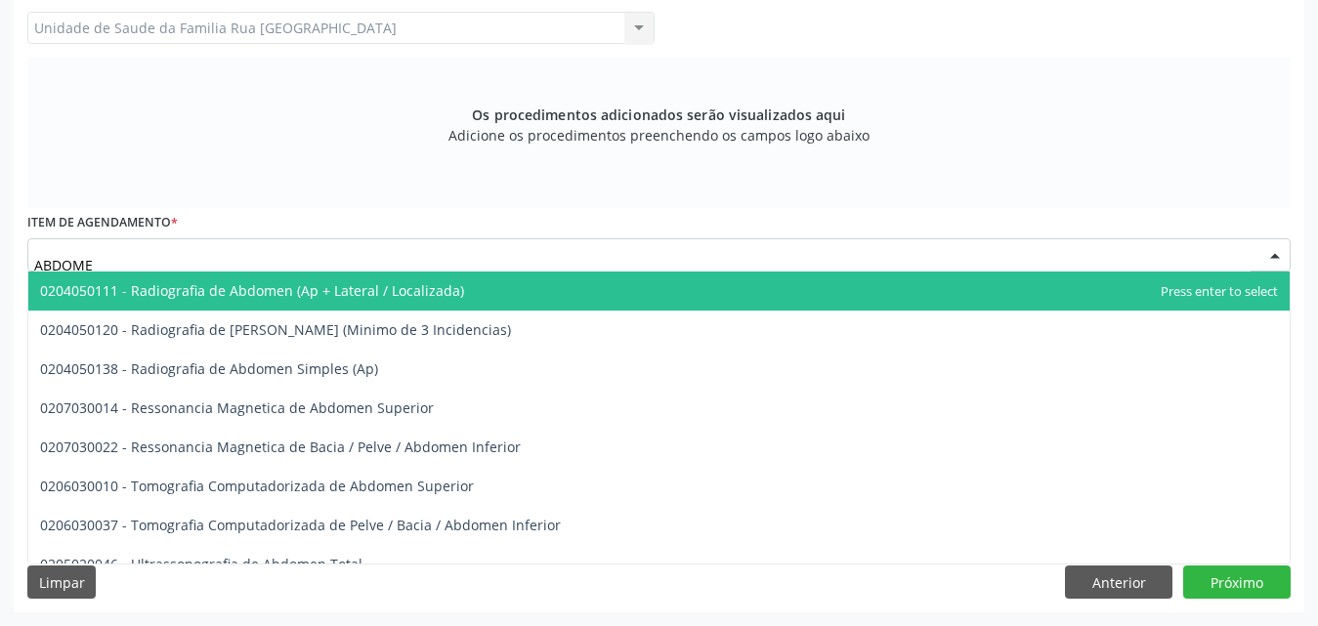
type input "ABDOMEN"
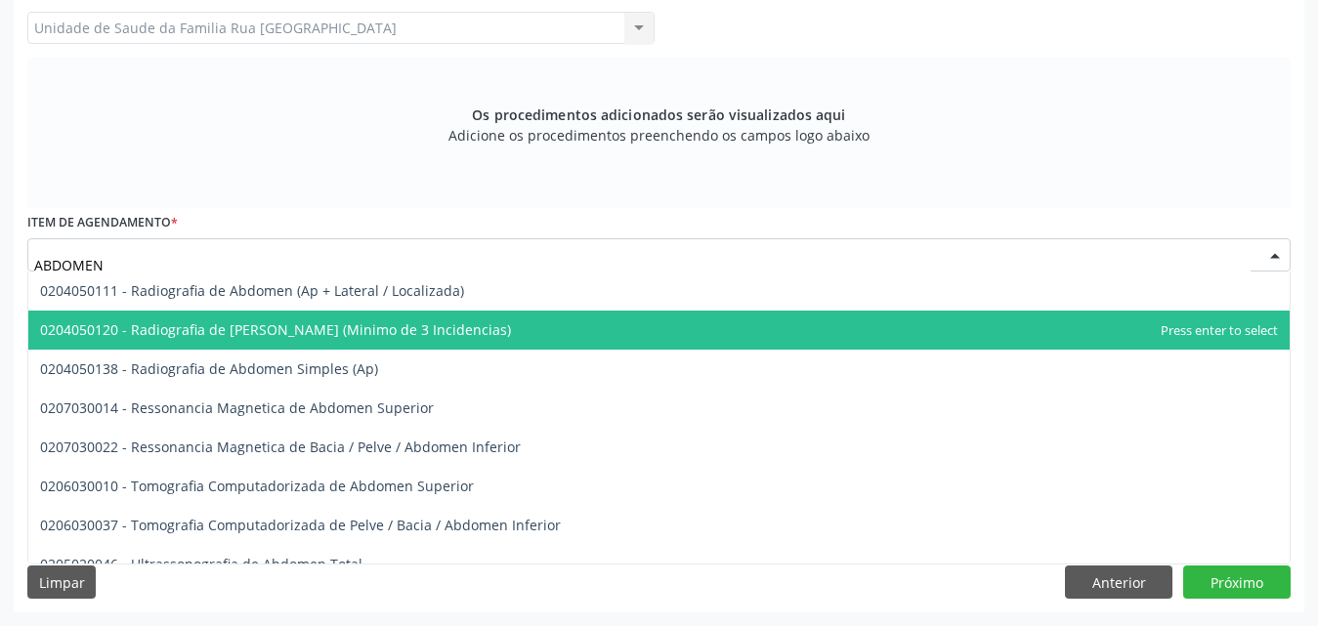
scroll to position [21, 0]
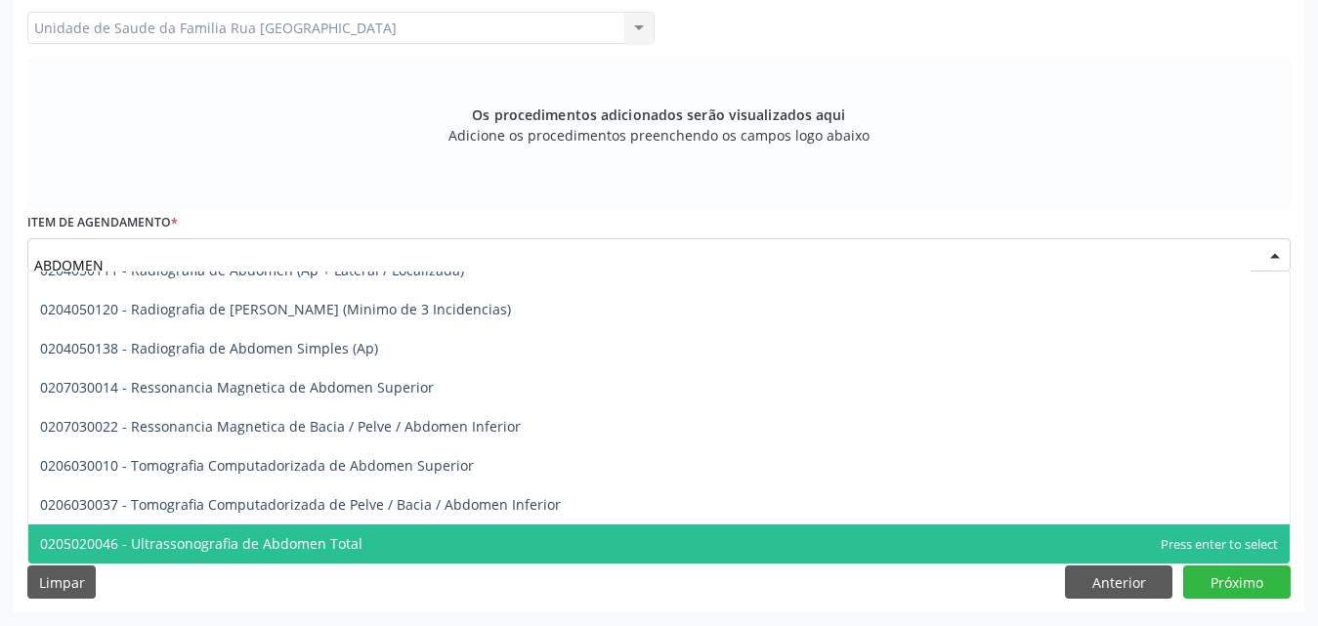
click at [321, 537] on span "0205020046 - Ultrassonografia de Abdomen Total" at bounding box center [201, 543] width 322 height 19
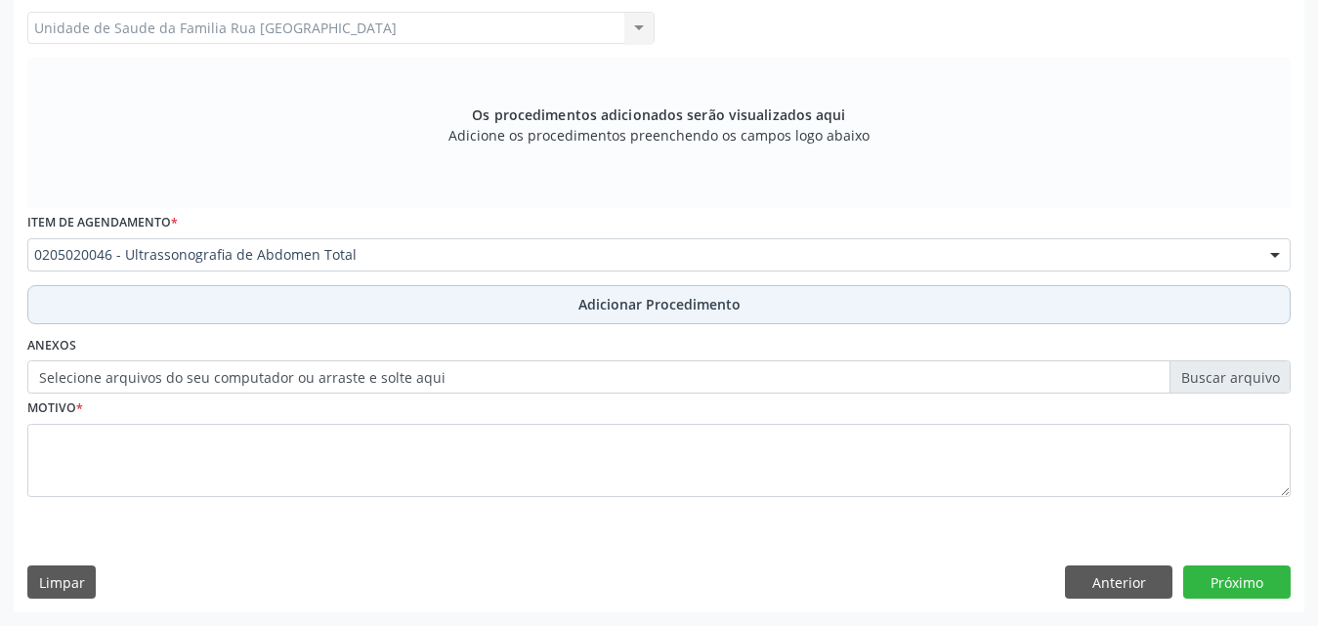
click at [698, 299] on span "Adicionar Procedimento" at bounding box center [659, 304] width 162 height 21
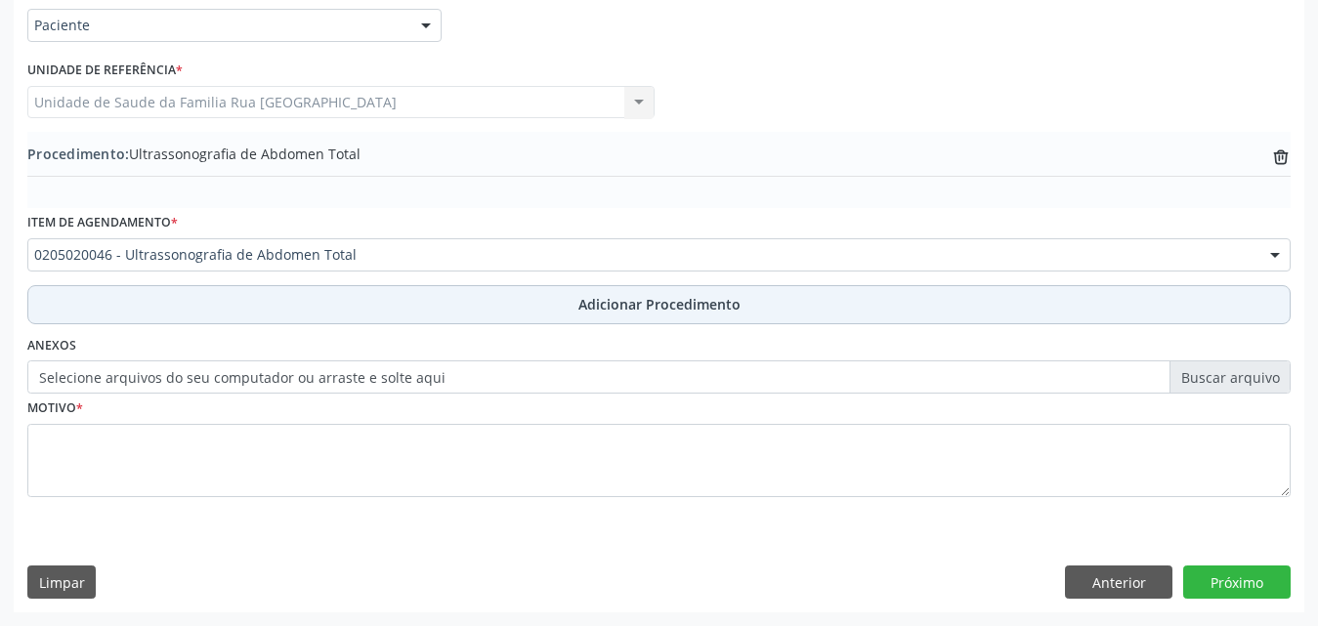
scroll to position [473, 0]
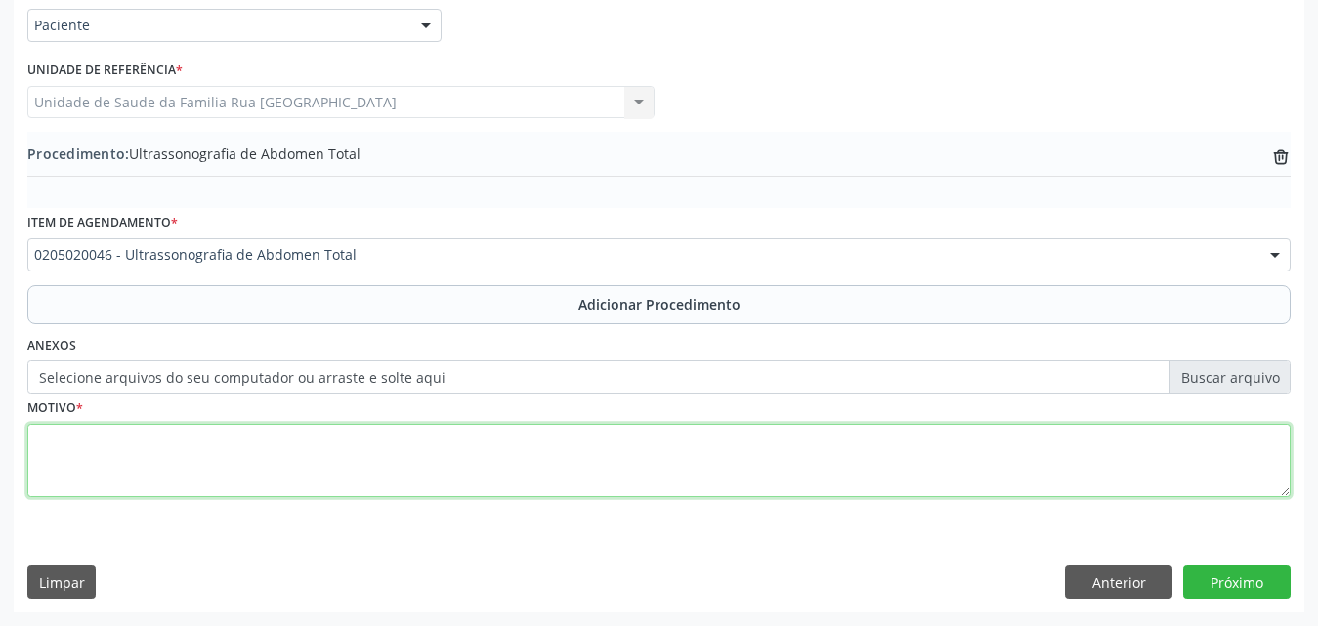
click at [316, 448] on textarea at bounding box center [658, 461] width 1263 height 74
type textarea "DOR ABDOMINAL"
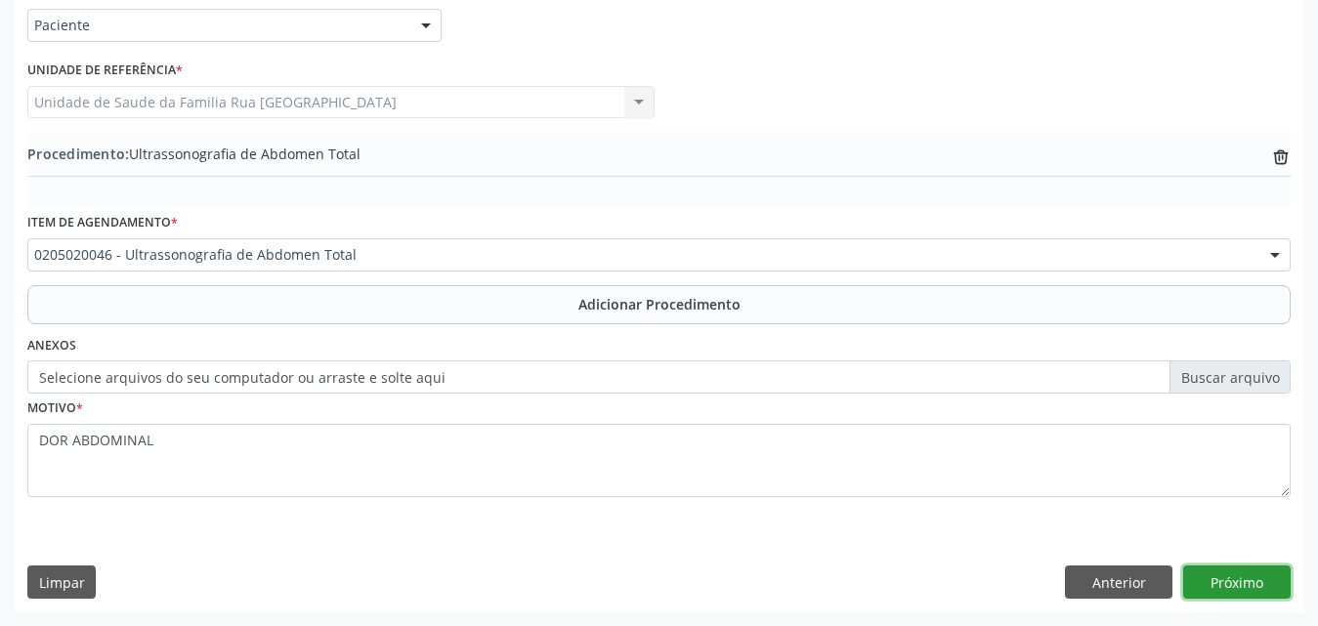
click at [1214, 587] on button "Próximo" at bounding box center [1236, 582] width 107 height 33
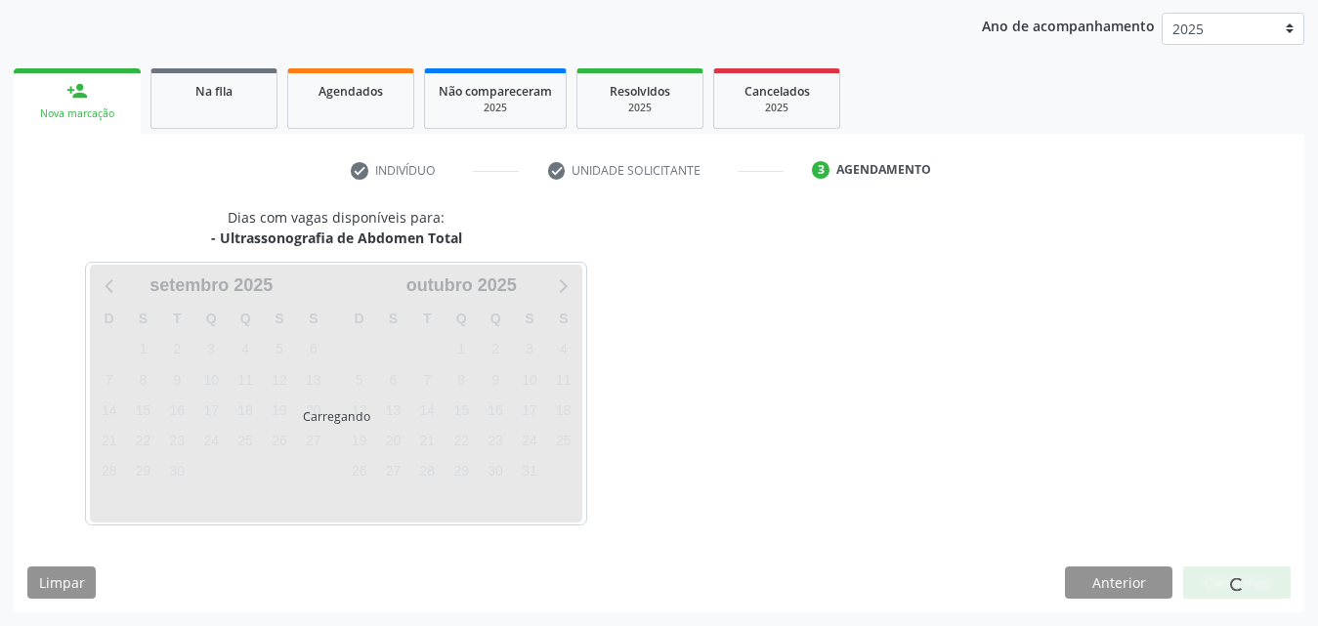
scroll to position [309, 0]
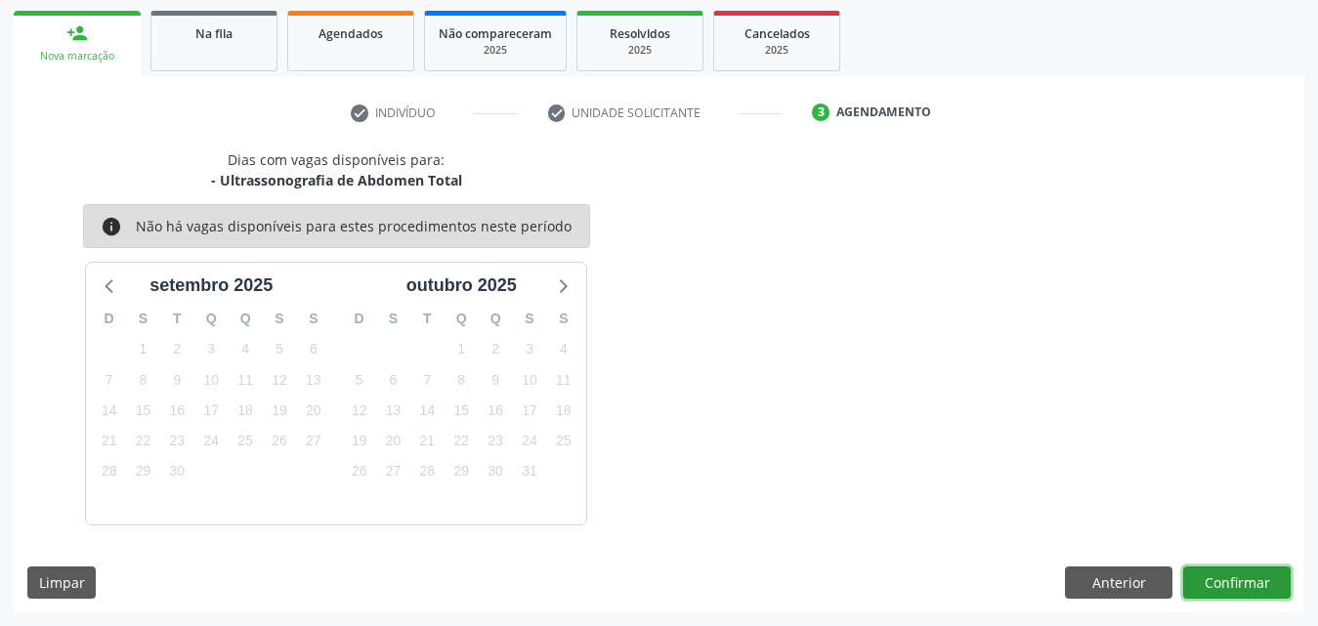
click at [1224, 574] on button "Confirmar" at bounding box center [1236, 583] width 107 height 33
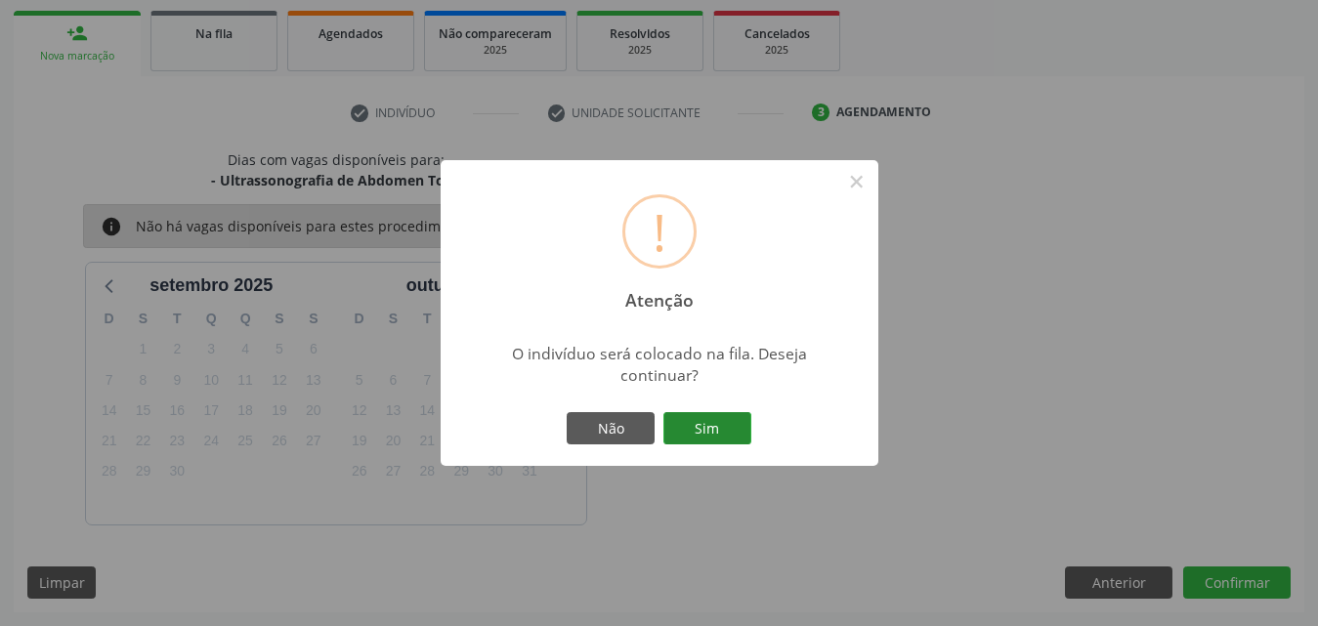
click at [721, 434] on button "Sim" at bounding box center [707, 428] width 88 height 33
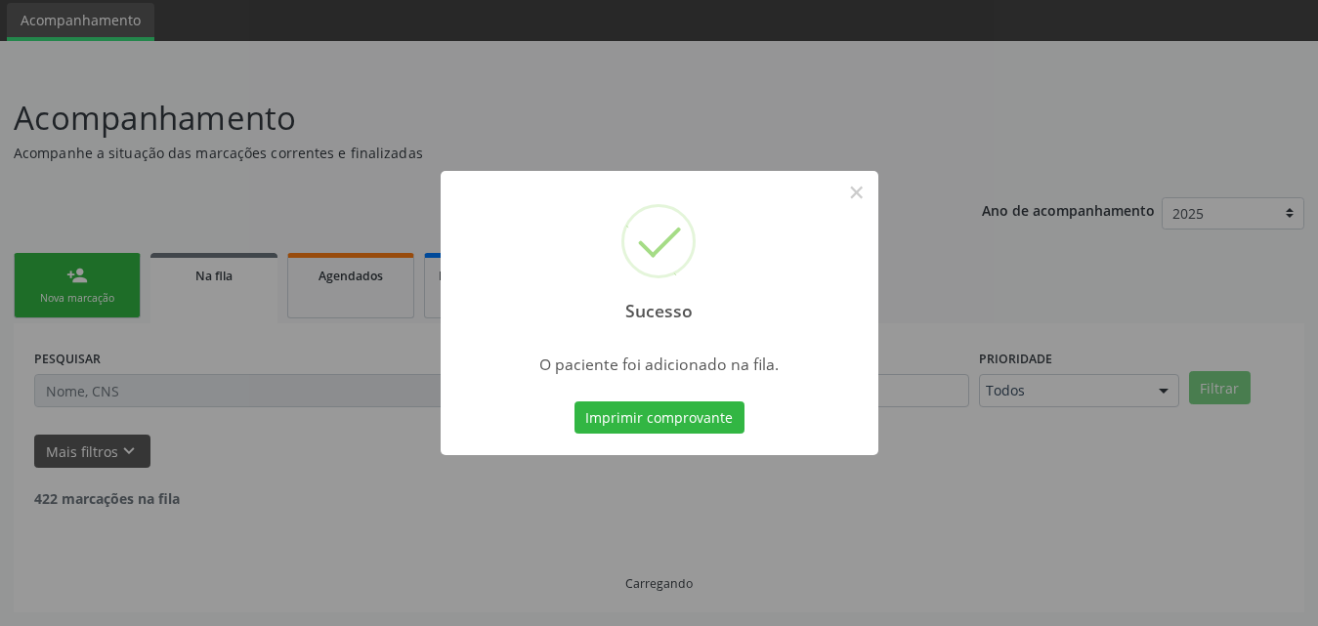
scroll to position [46, 0]
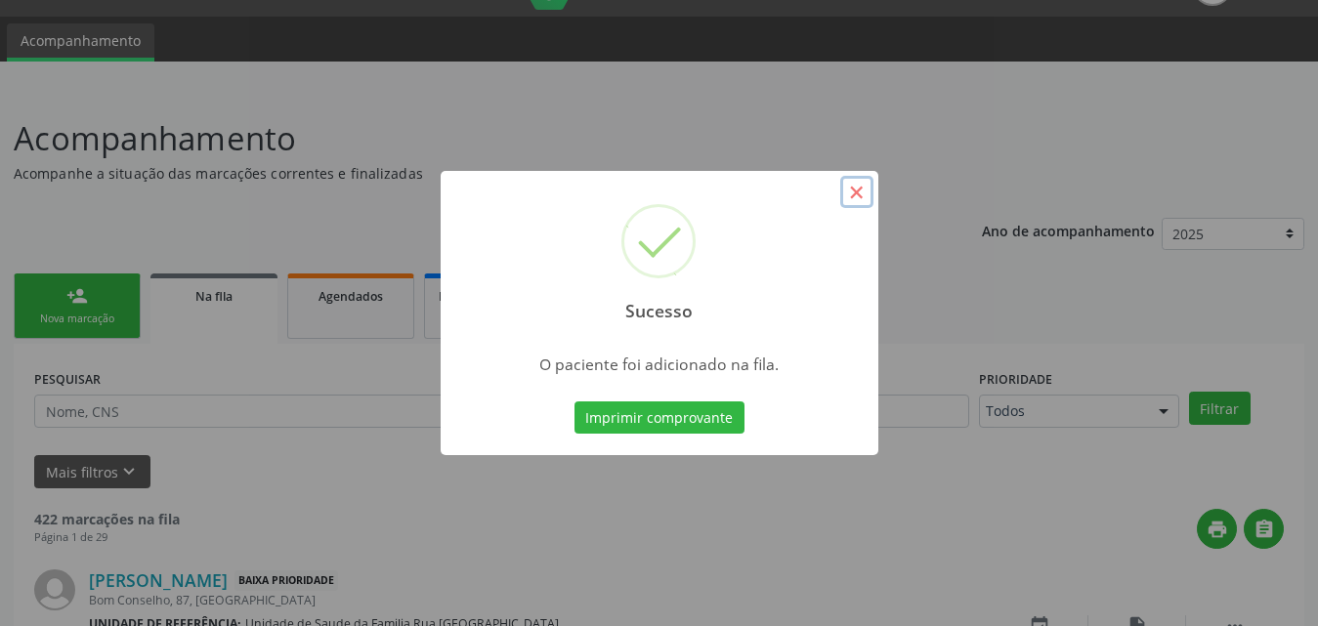
click at [860, 186] on button "×" at bounding box center [856, 192] width 33 height 33
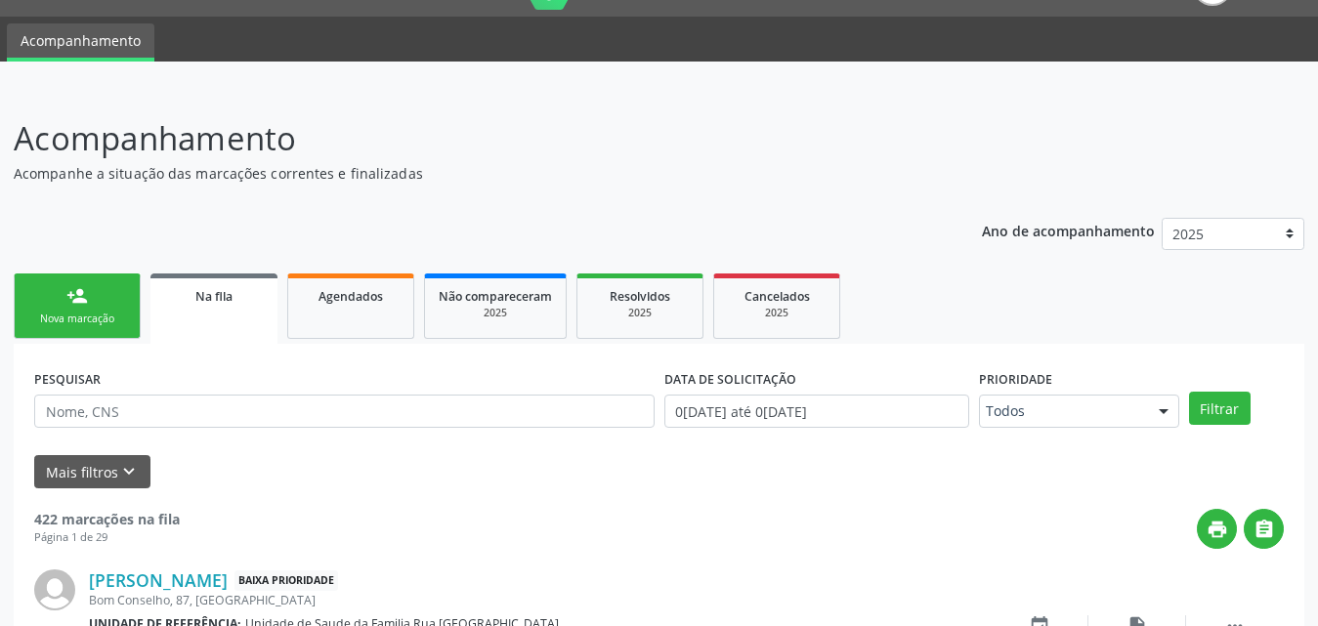
click at [100, 327] on link "person_add Nova marcação" at bounding box center [77, 306] width 127 height 65
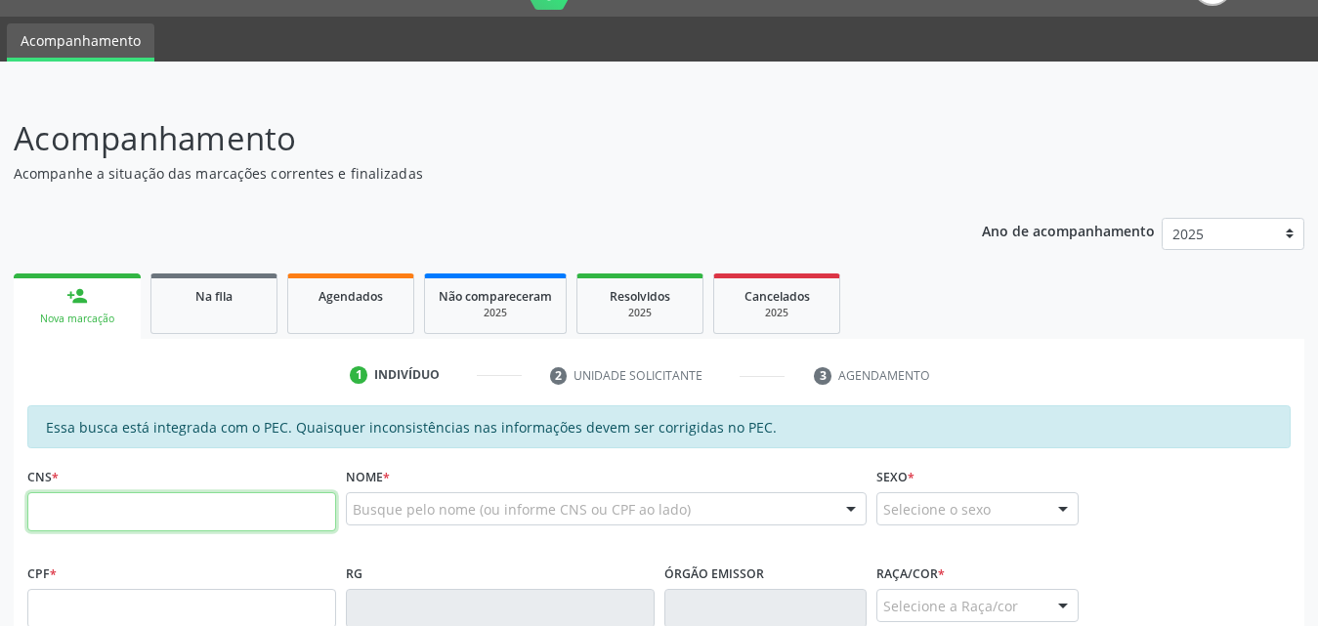
click at [222, 511] on input "text" at bounding box center [181, 511] width 309 height 39
type input "700 7099 4117 6270"
type input "071.083.954-52"
type input "[DATE]"
type input "[PERSON_NAME]"
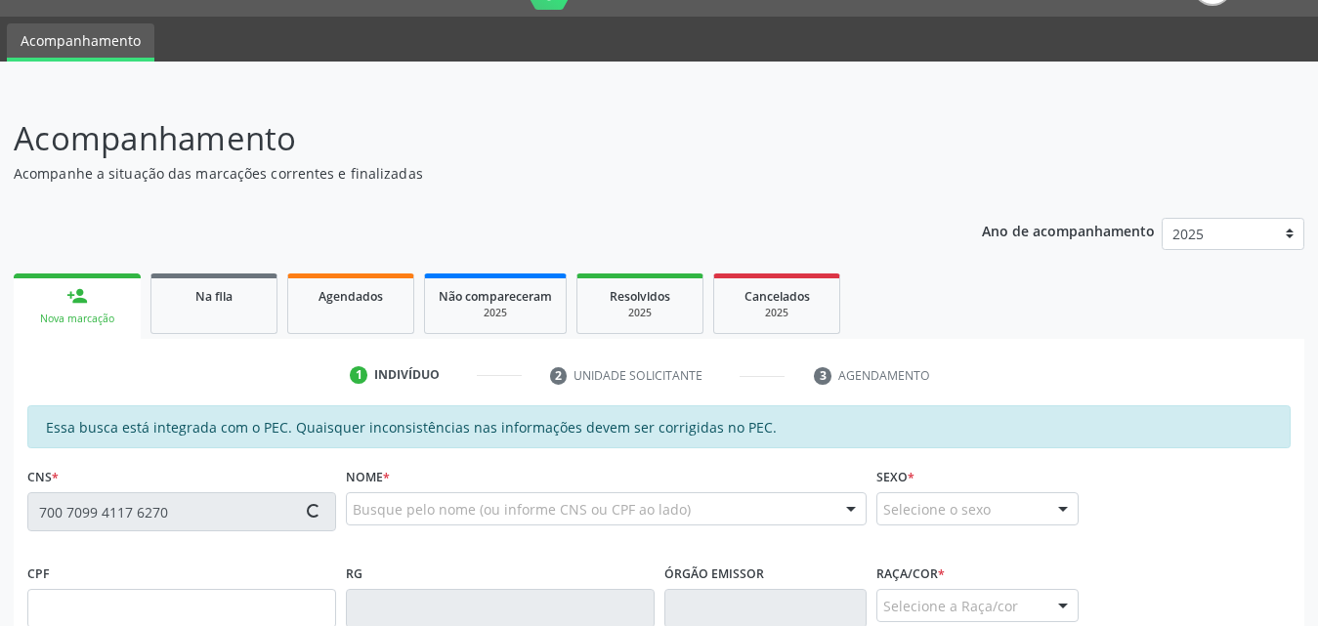
type input "[PHONE_NUMBER]"
type input "S/N"
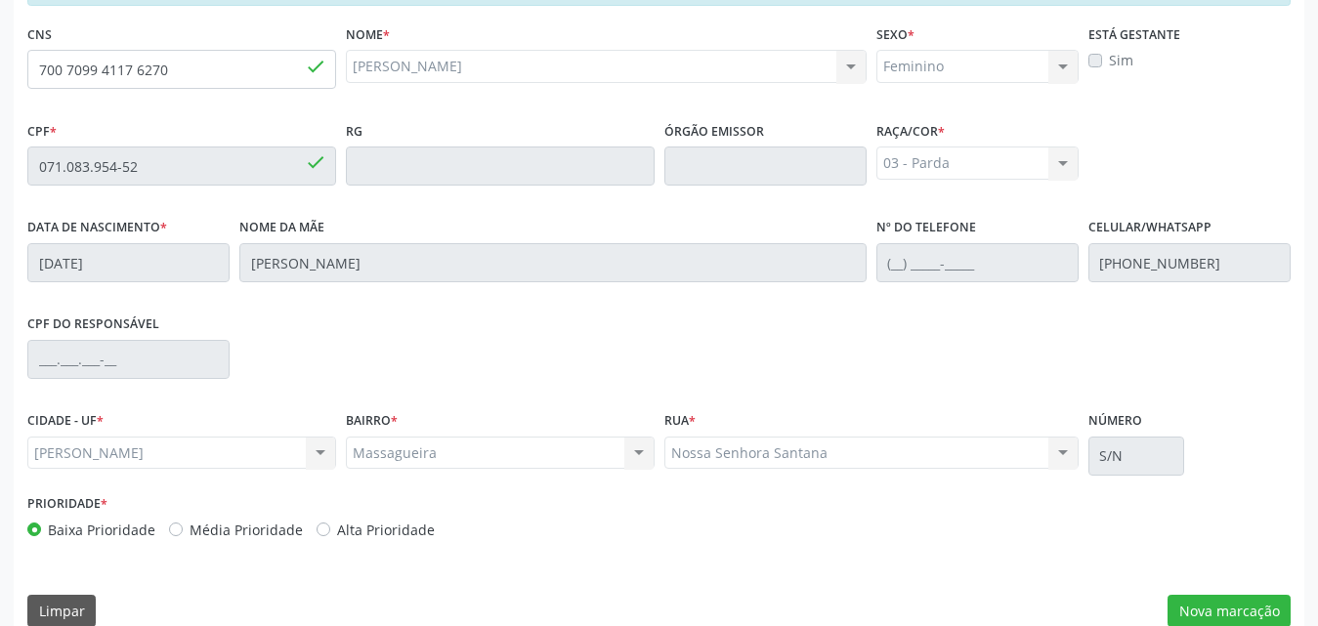
scroll to position [517, 0]
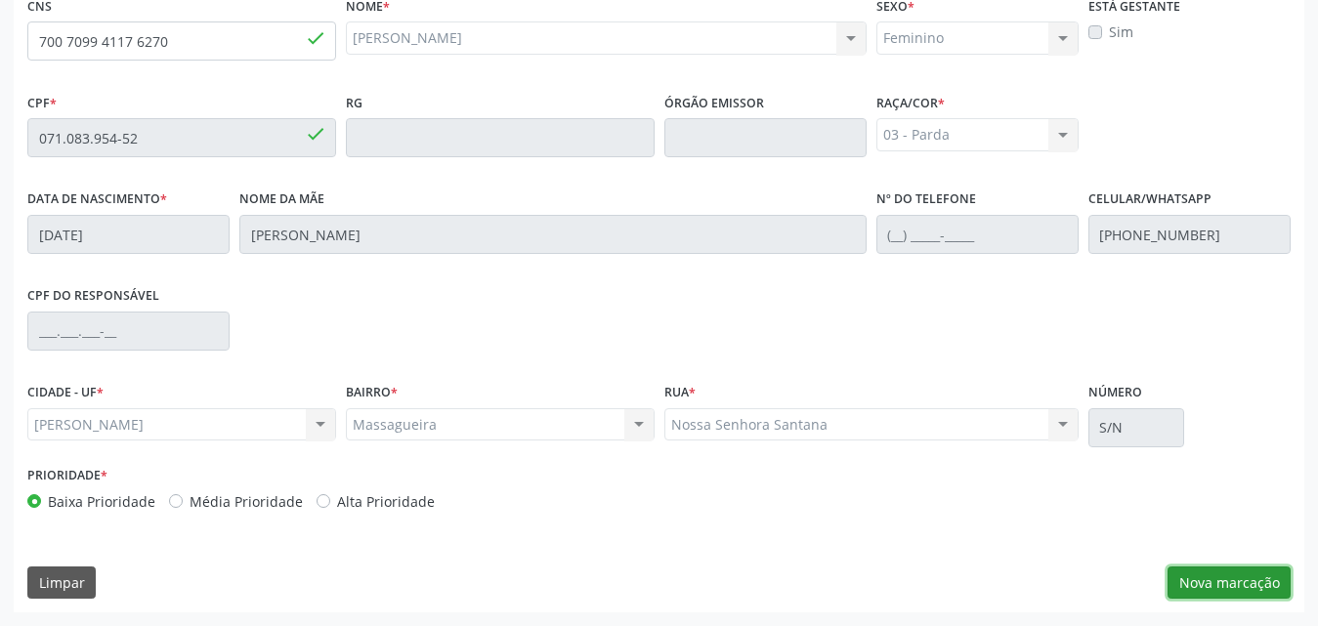
click at [1217, 580] on button "Nova marcação" at bounding box center [1228, 583] width 123 height 33
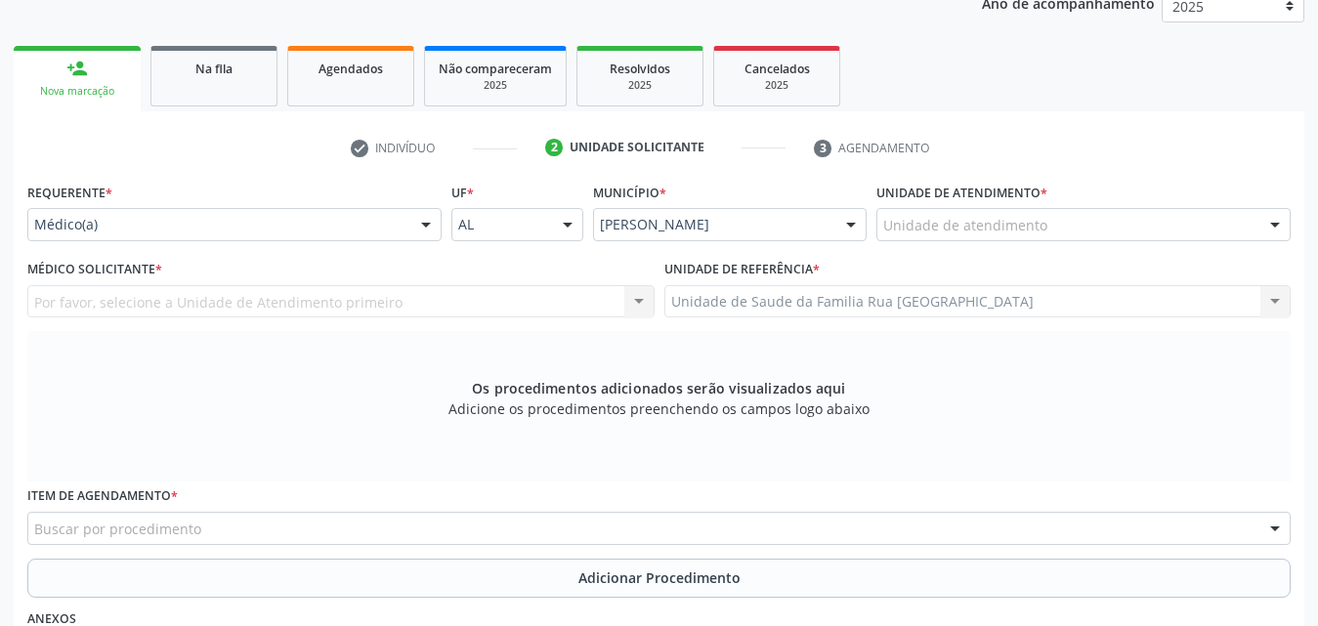
scroll to position [321, 0]
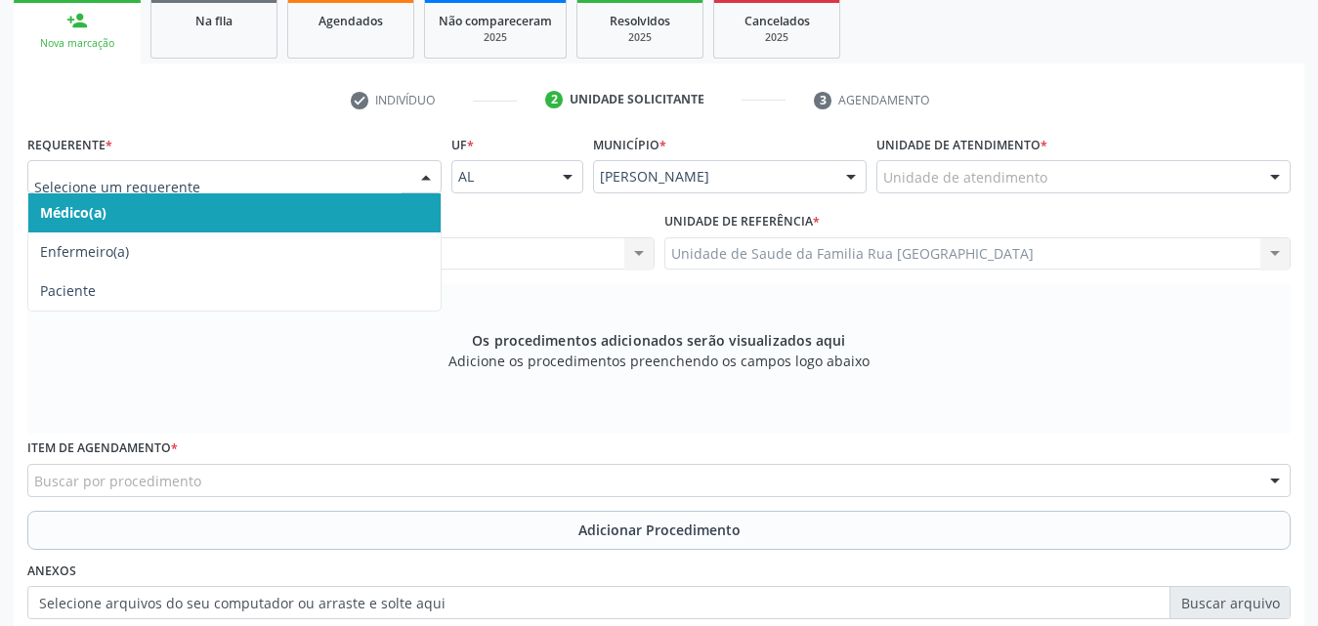
click at [427, 183] on div at bounding box center [425, 177] width 29 height 33
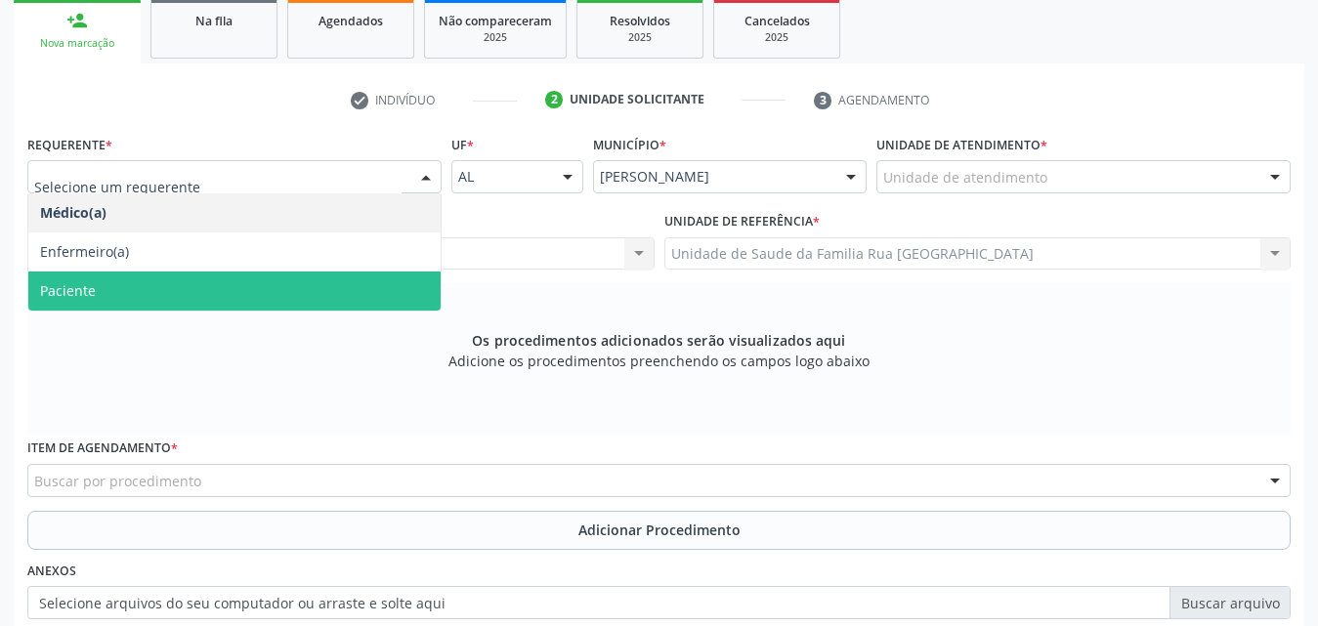
click at [211, 291] on span "Paciente" at bounding box center [234, 291] width 412 height 39
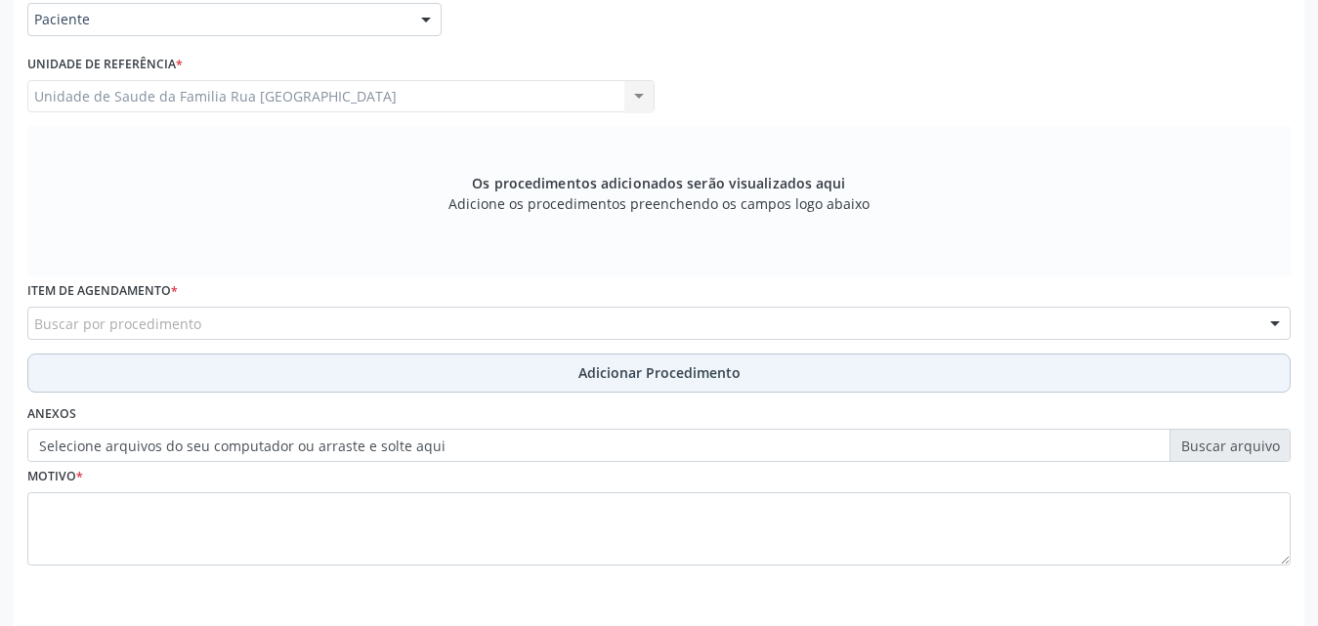
scroll to position [547, 0]
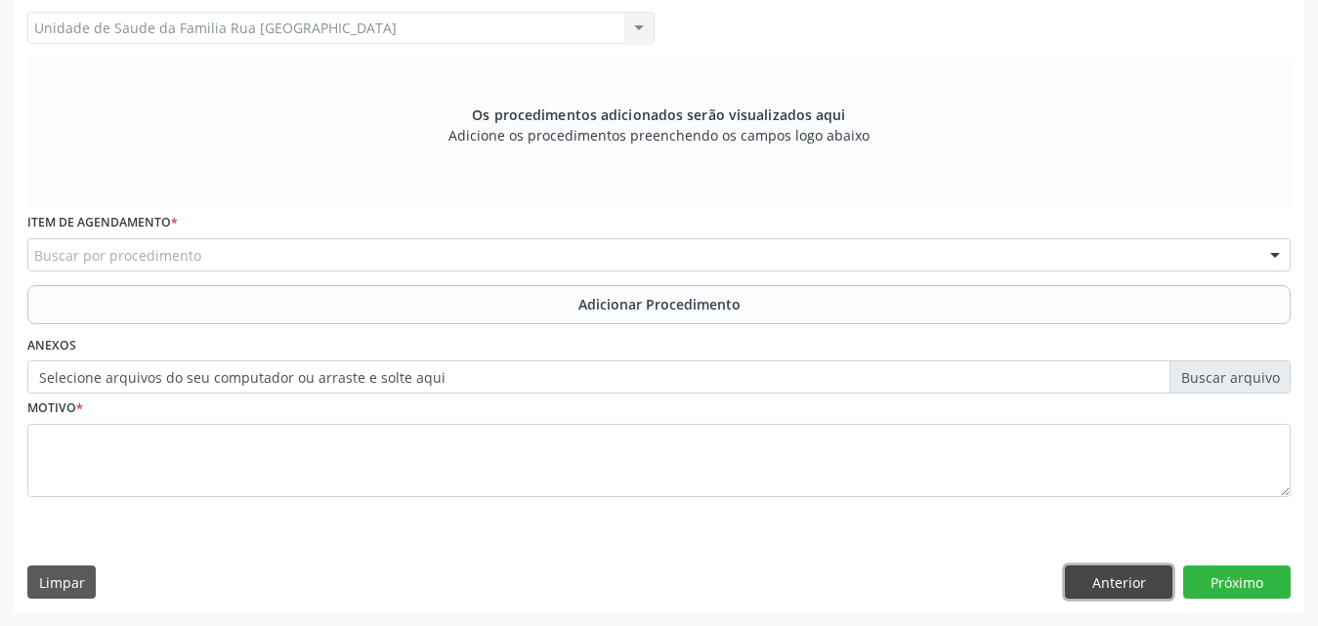
click at [1101, 582] on button "Anterior" at bounding box center [1118, 582] width 107 height 33
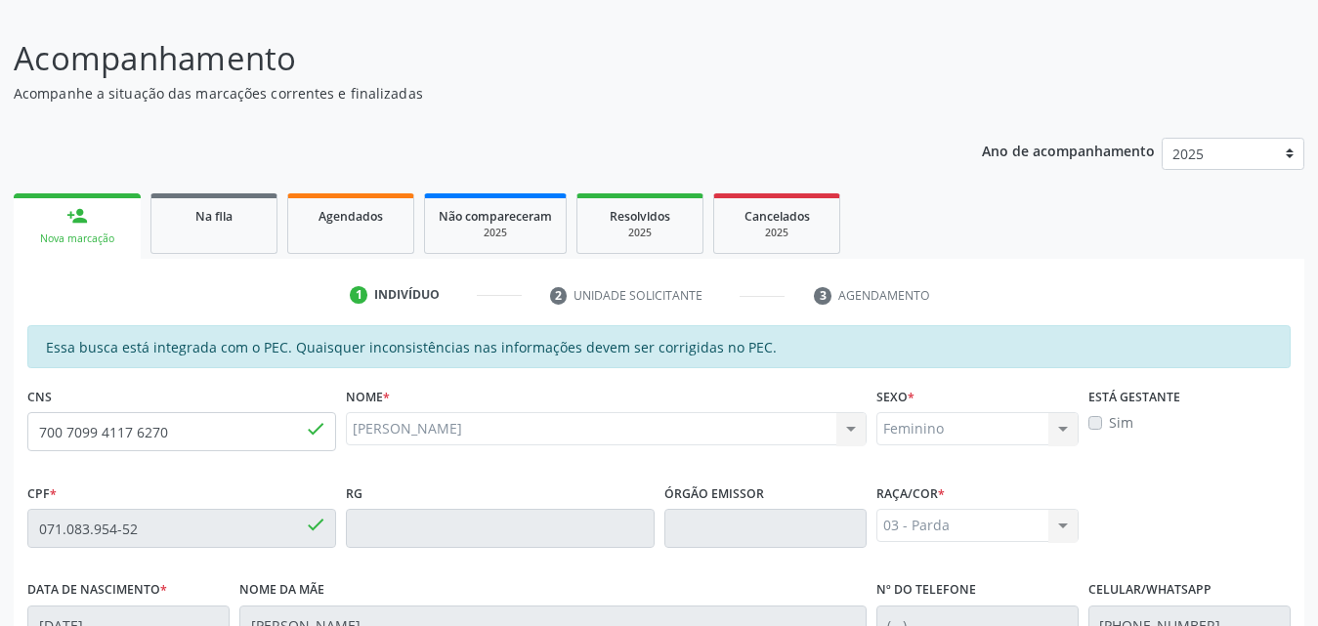
scroll to position [517, 0]
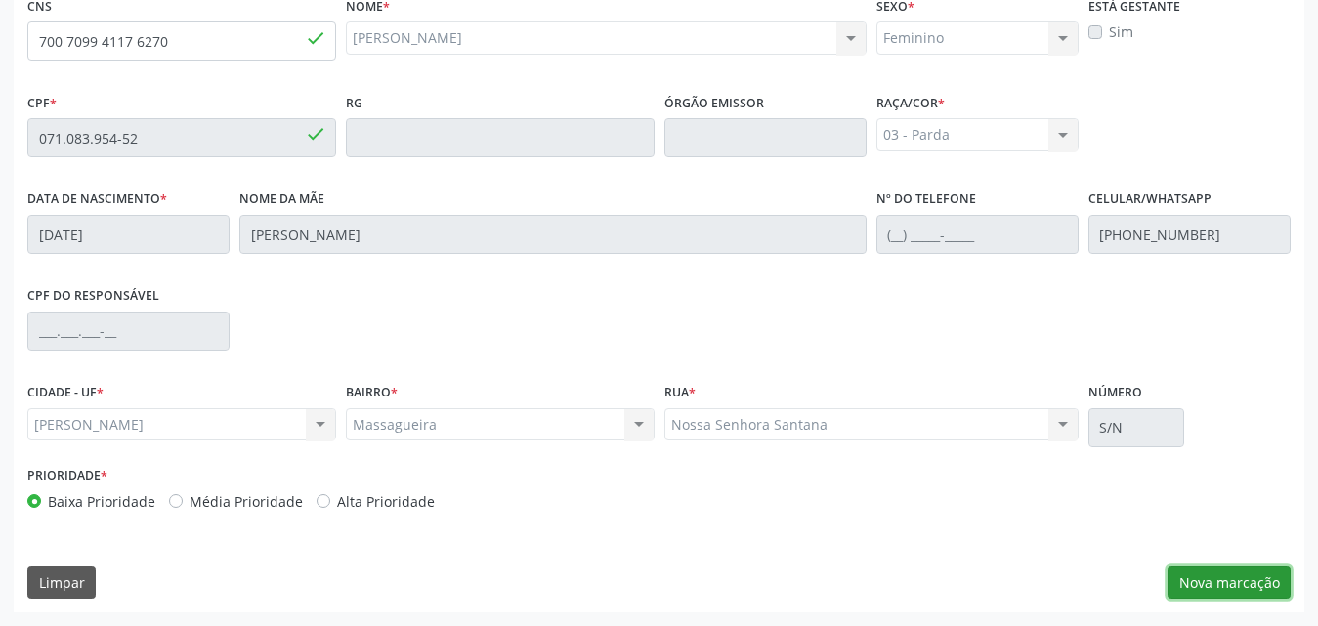
click at [1218, 581] on button "Nova marcação" at bounding box center [1228, 583] width 123 height 33
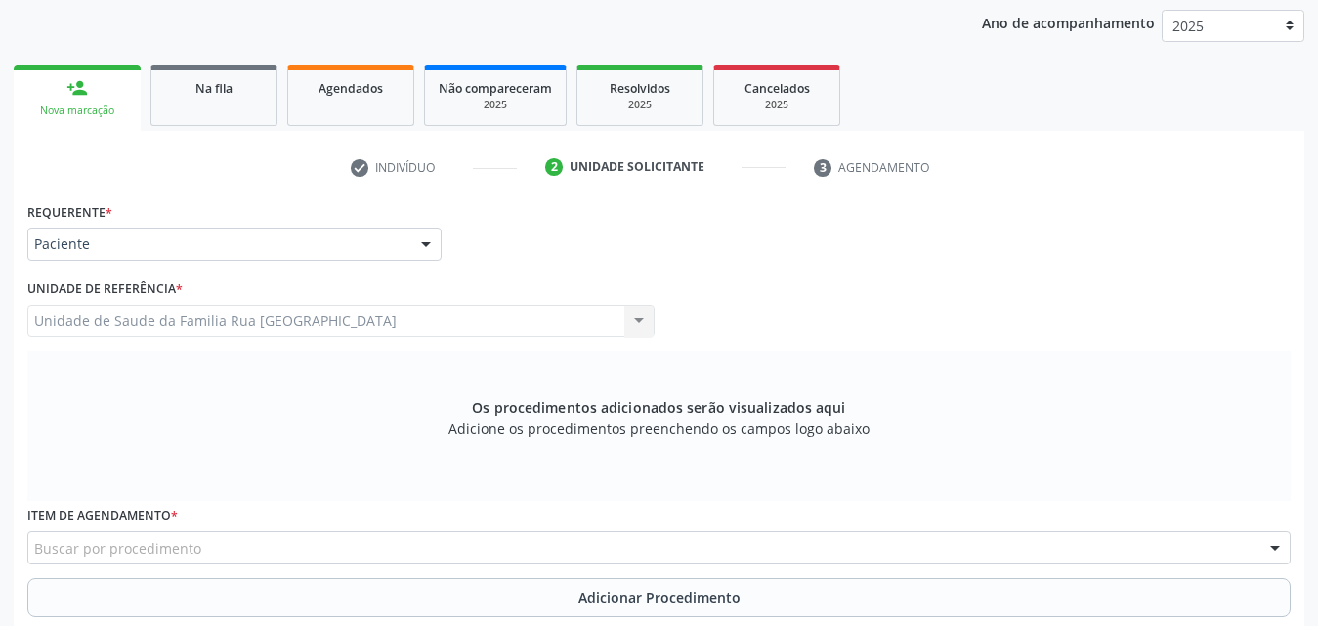
scroll to position [547, 0]
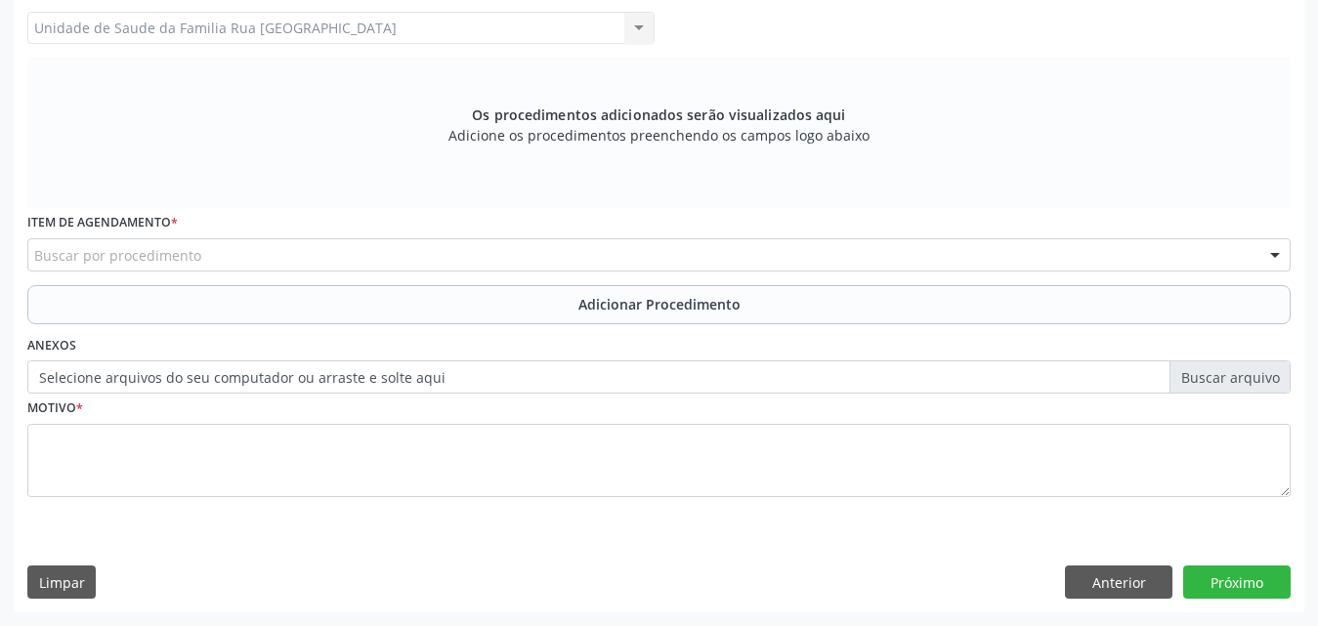
click at [467, 263] on div "Buscar por procedimento" at bounding box center [658, 254] width 1263 height 33
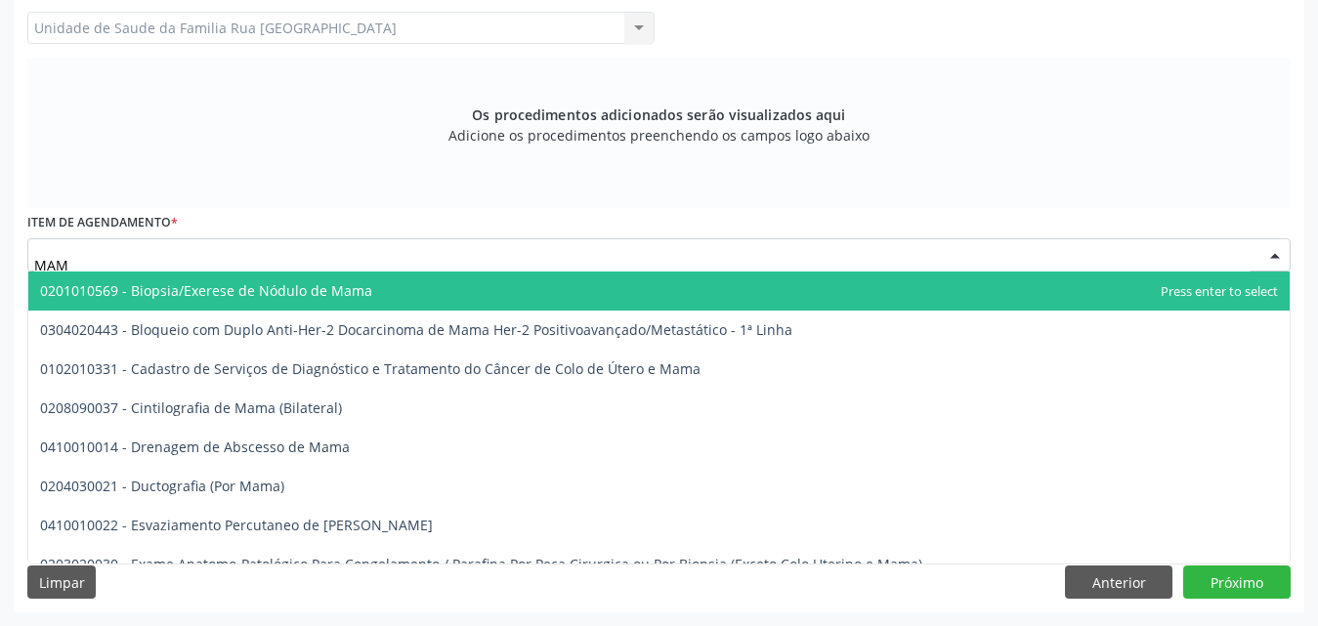
type input "MAMA"
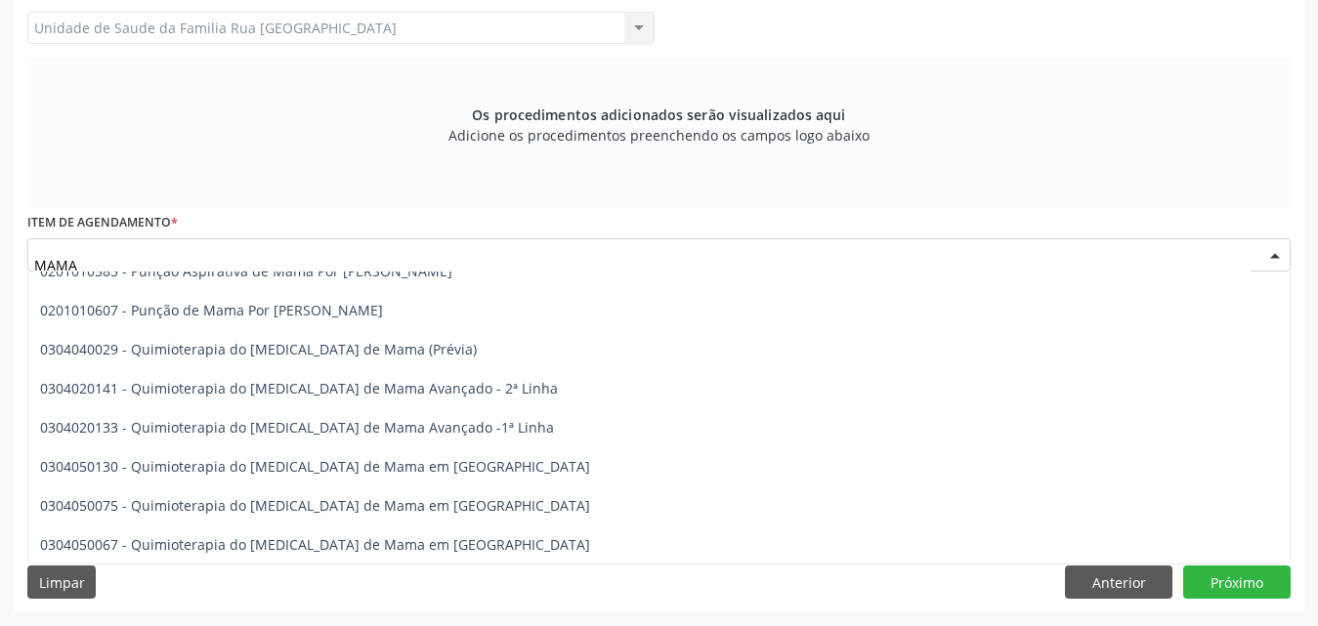
scroll to position [1662, 0]
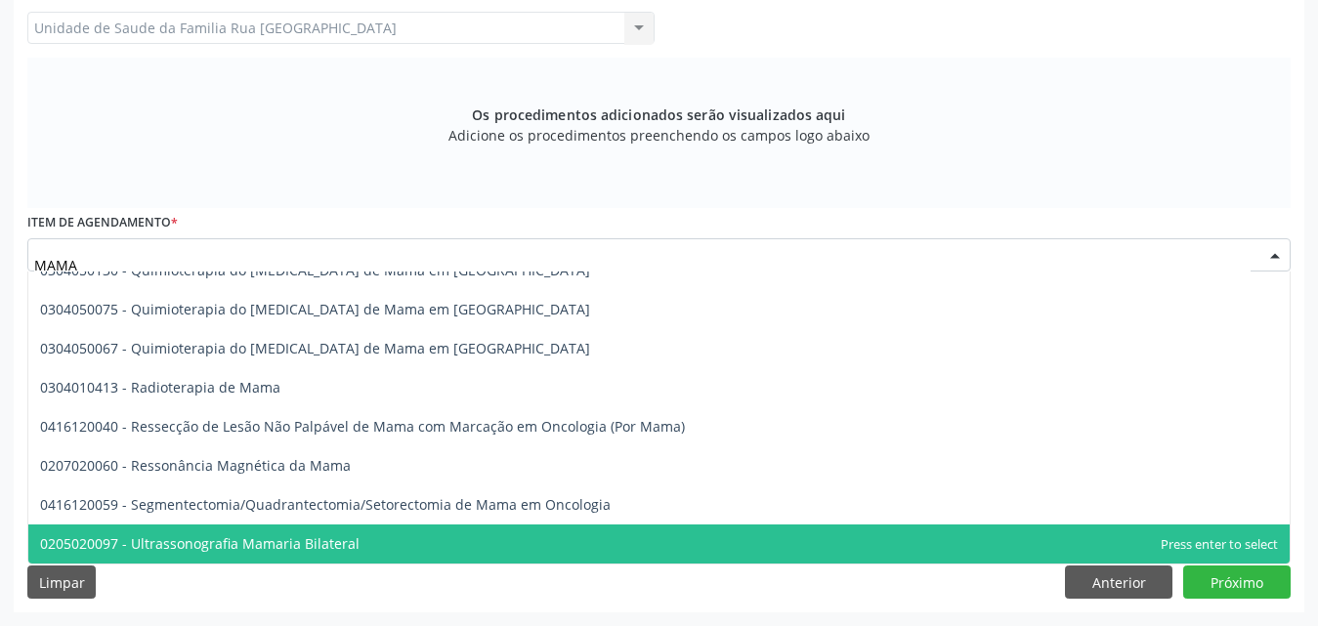
click at [366, 543] on span "0205020097 - Ultrassonografia Mamaria Bilateral" at bounding box center [658, 544] width 1261 height 39
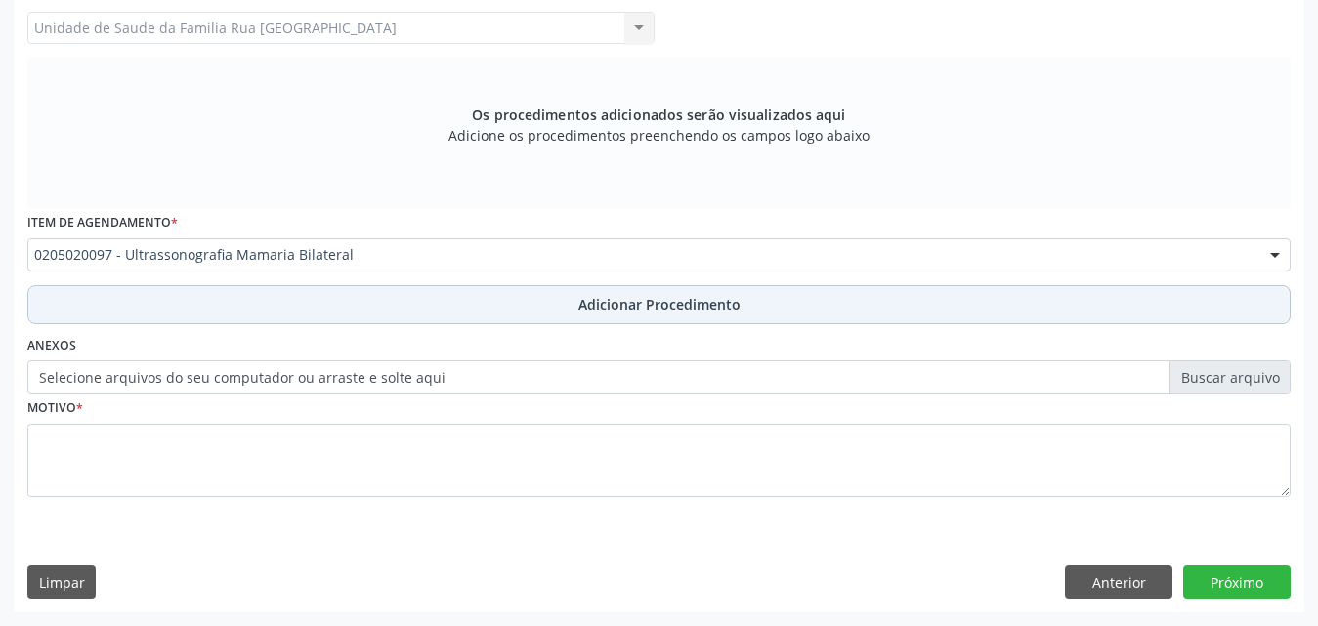
click at [645, 311] on span "Adicionar Procedimento" at bounding box center [659, 304] width 162 height 21
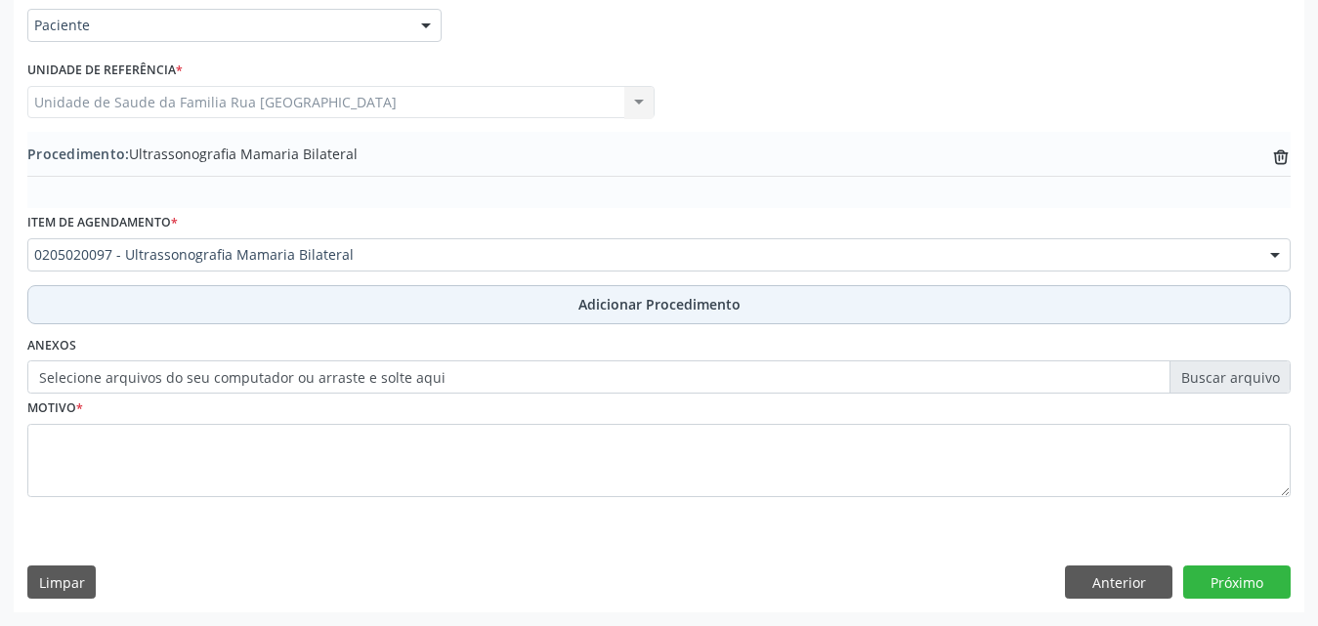
scroll to position [473, 0]
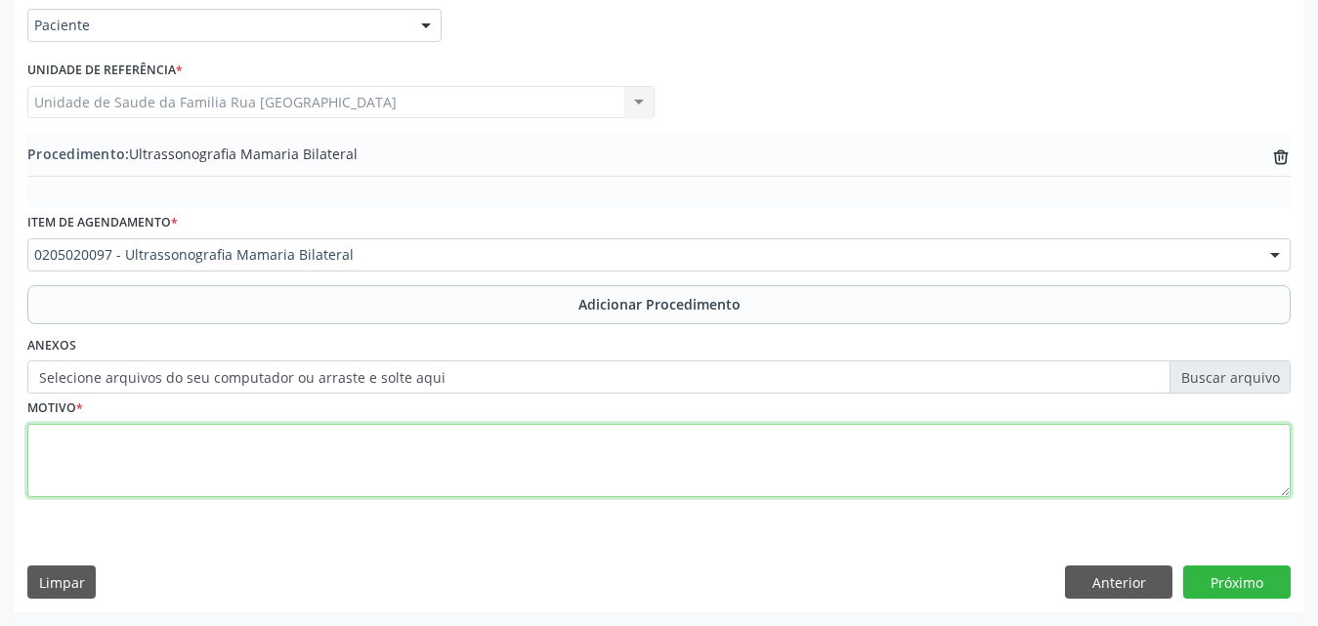
click at [302, 465] on textarea at bounding box center [658, 461] width 1263 height 74
type textarea "MALTALGIA."
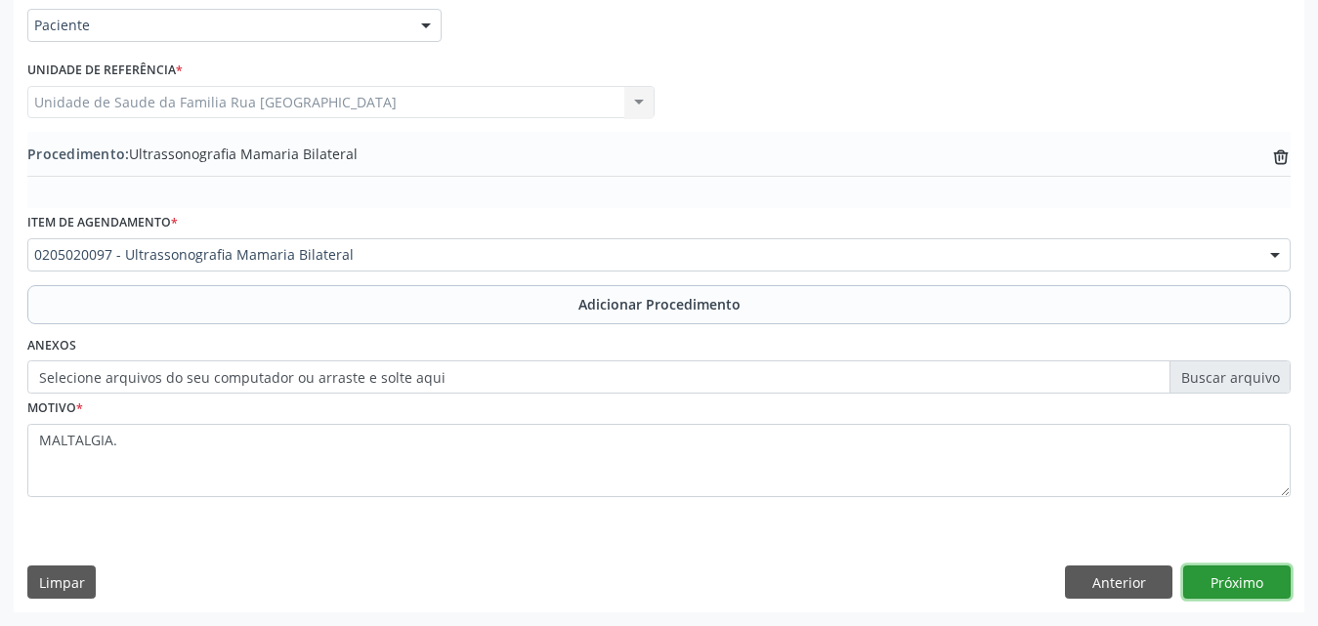
click at [1235, 594] on button "Próximo" at bounding box center [1236, 582] width 107 height 33
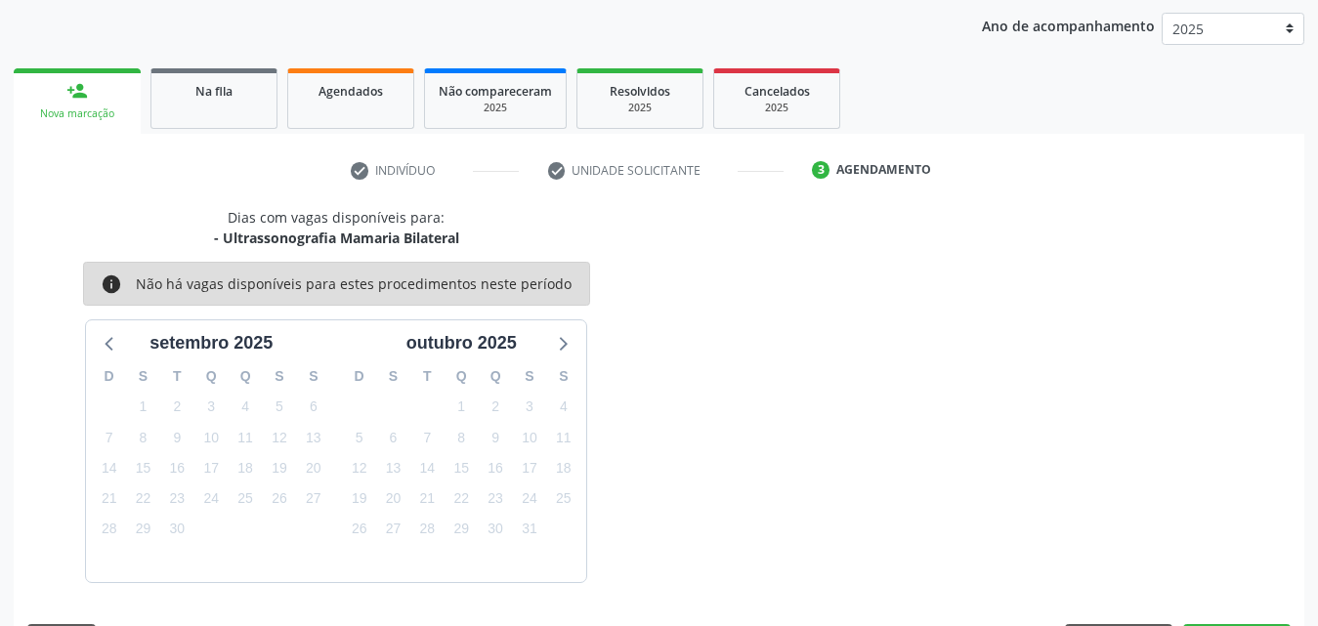
scroll to position [309, 0]
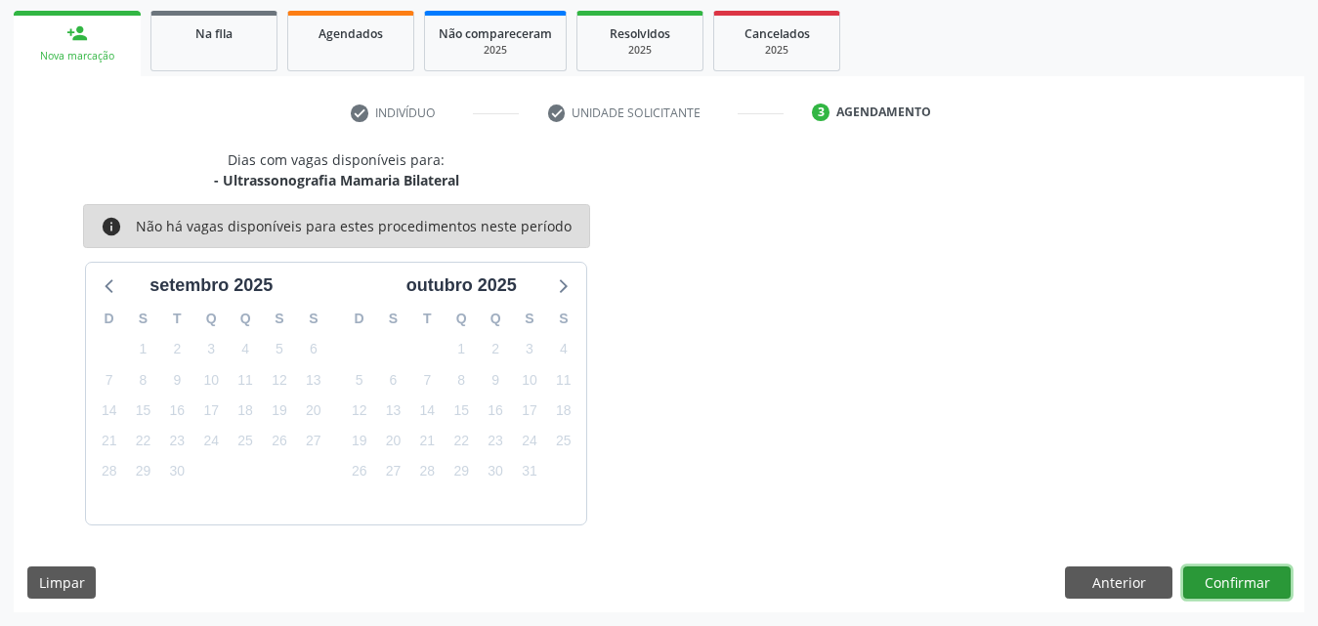
click at [1226, 591] on button "Confirmar" at bounding box center [1236, 583] width 107 height 33
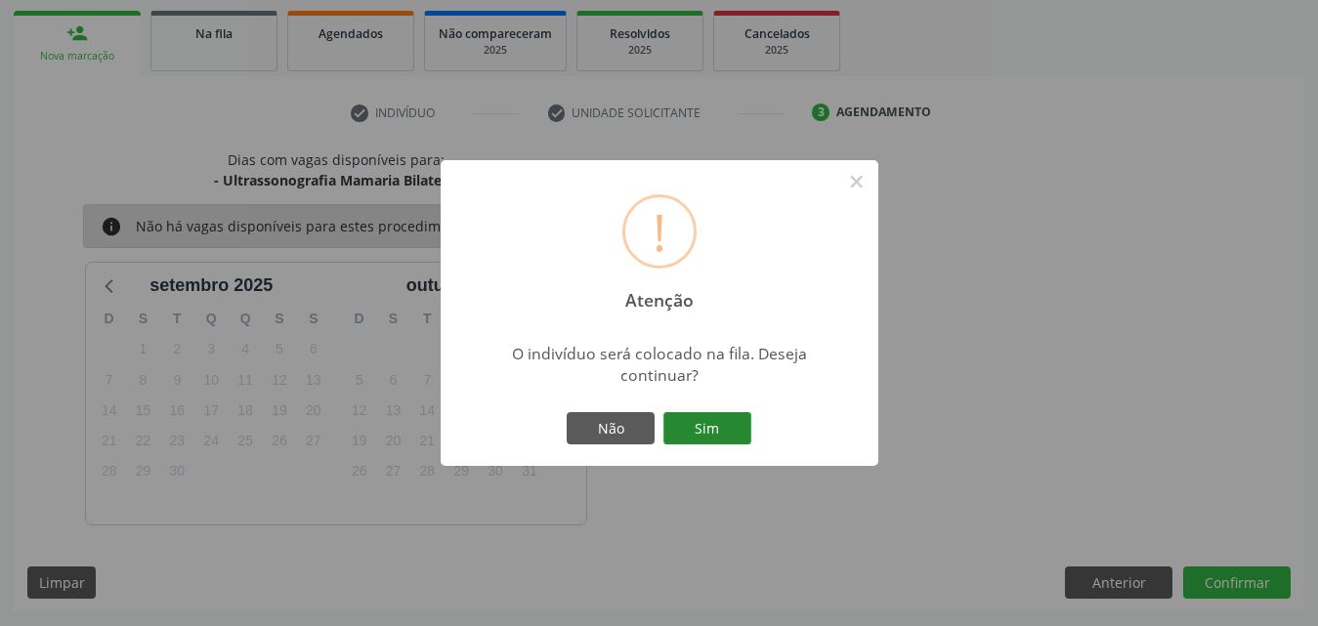
click at [739, 431] on button "Sim" at bounding box center [707, 428] width 88 height 33
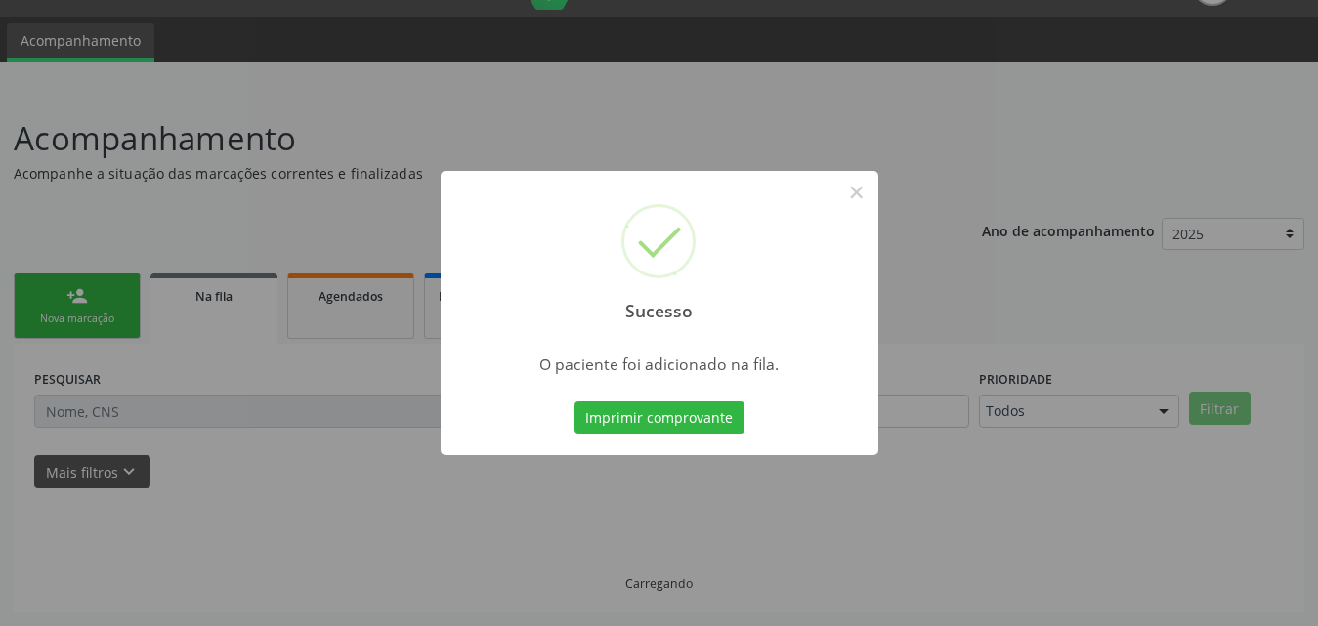
scroll to position [46, 0]
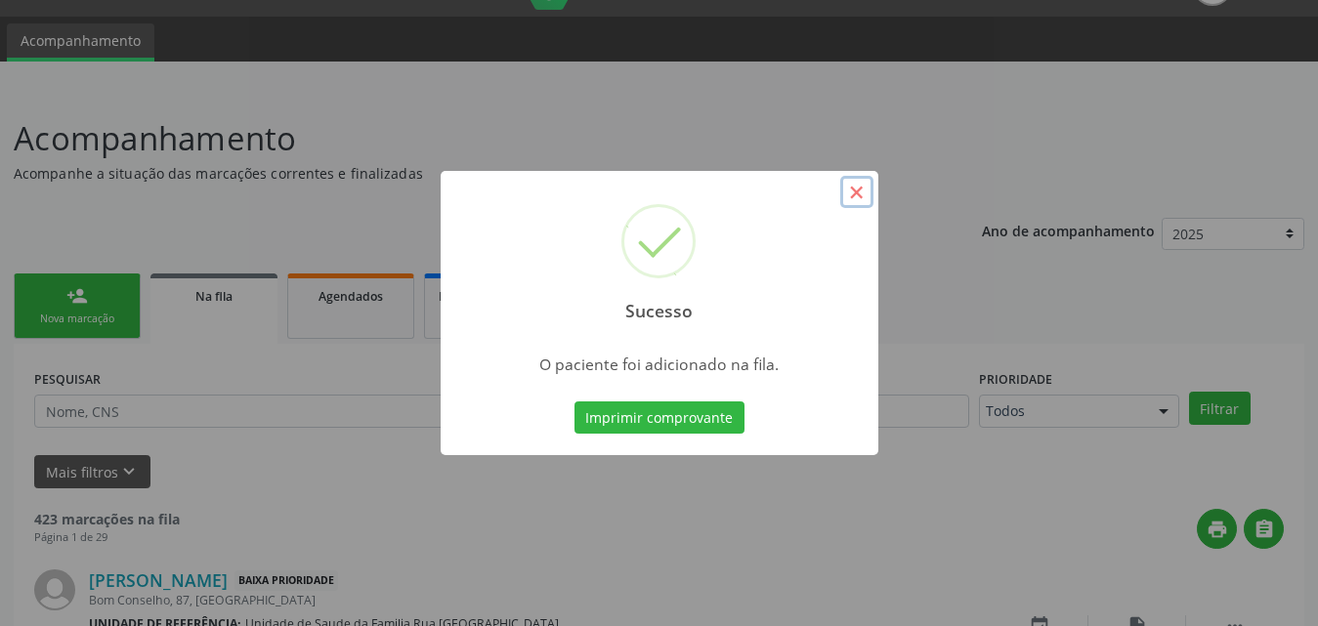
click at [864, 199] on button "×" at bounding box center [856, 192] width 33 height 33
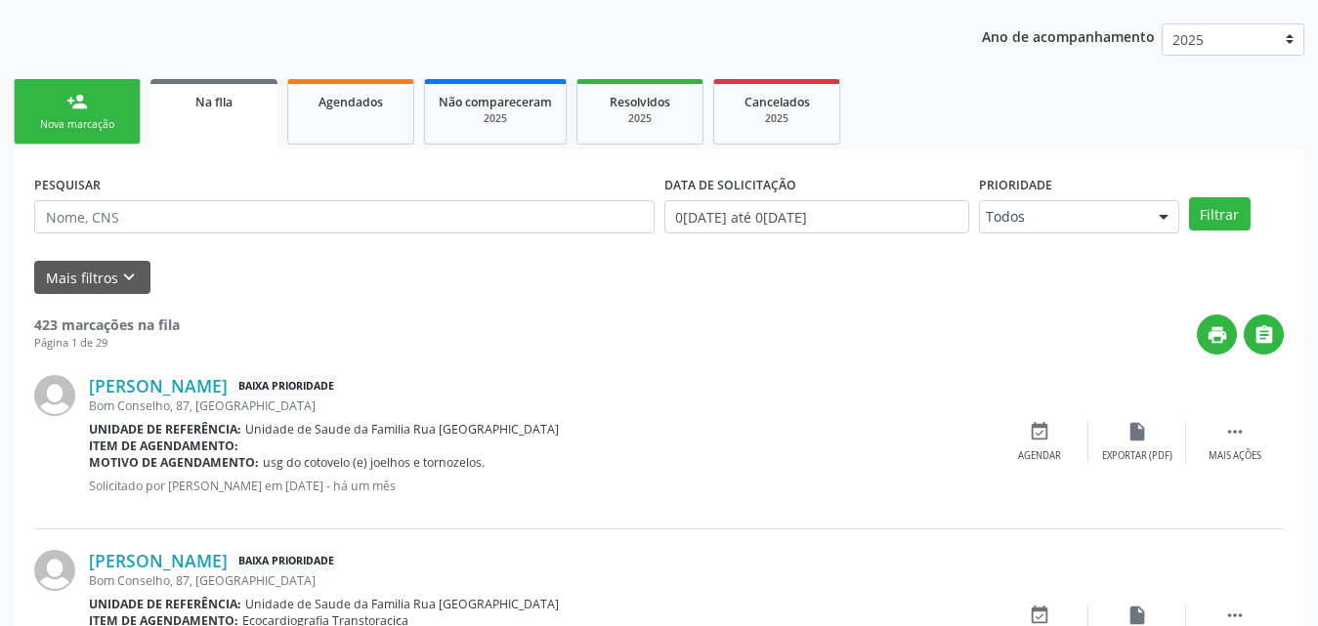
scroll to position [241, 0]
click at [105, 144] on link "person_add Nova marcação" at bounding box center [77, 110] width 127 height 65
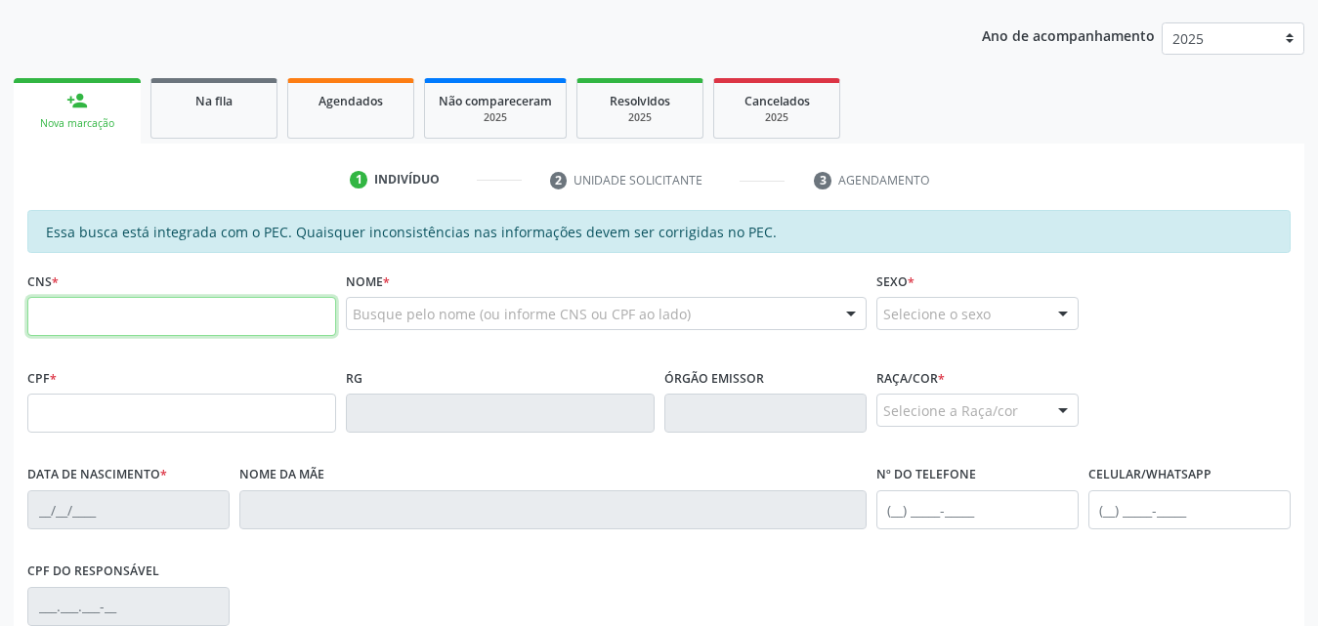
paste input "704 3035 9538 7699"
type input "704 3035 9538 7699"
type input "133.981.754-30"
type input "1[DATE]"
type input "Wellita [PERSON_NAME]"
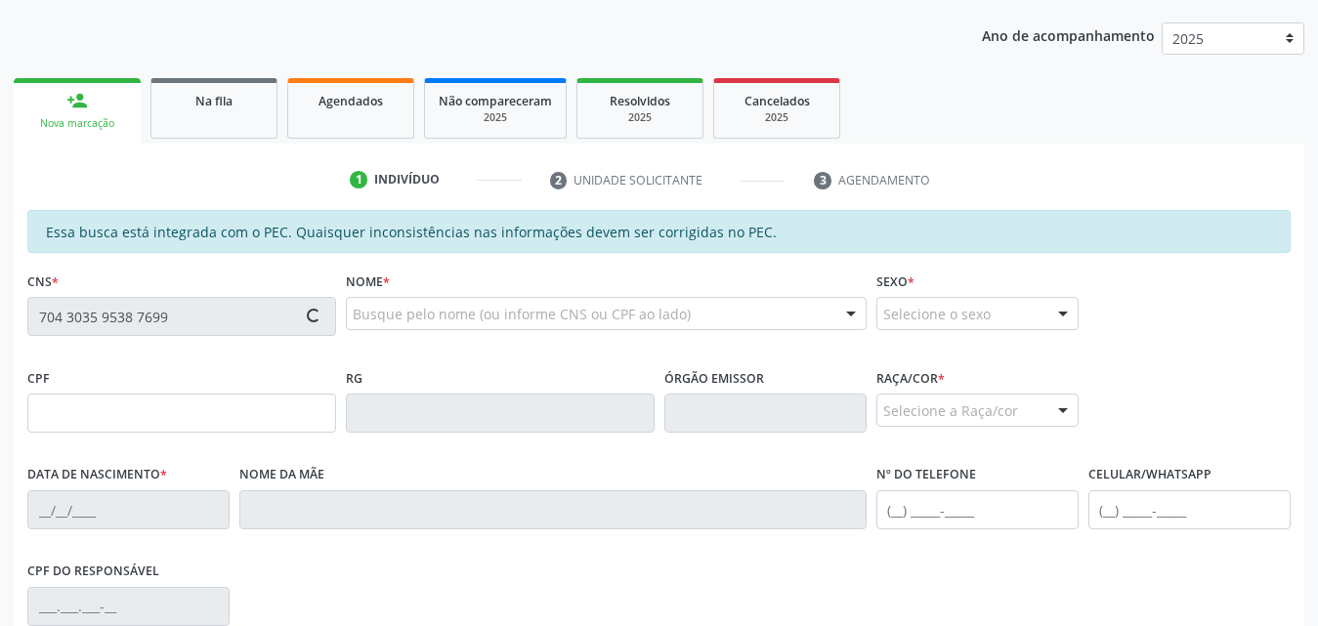
type input "[PHONE_NUMBER]"
type input "S/N"
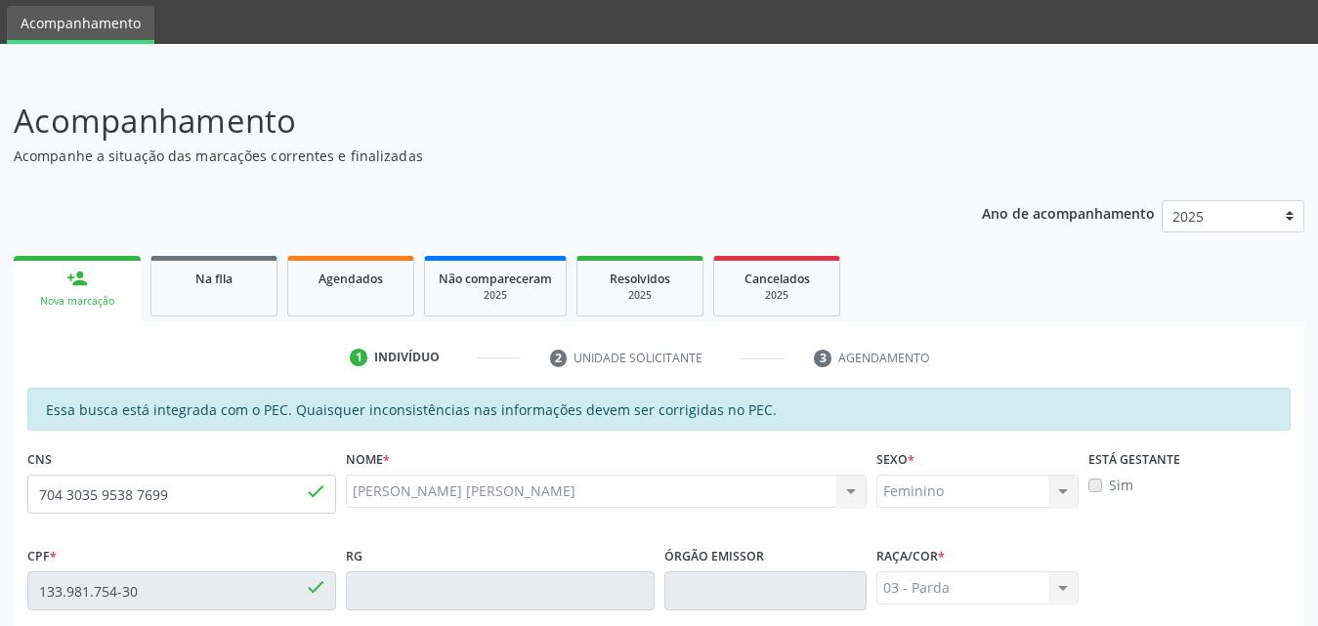
scroll to position [0, 0]
